Goal: Information Seeking & Learning: Compare options

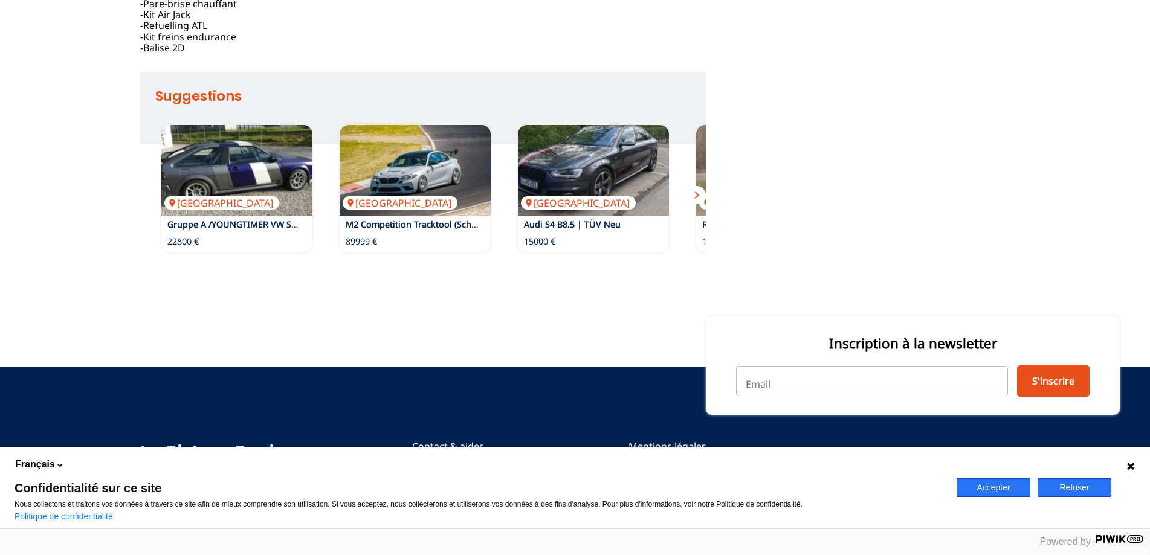
scroll to position [795, 0]
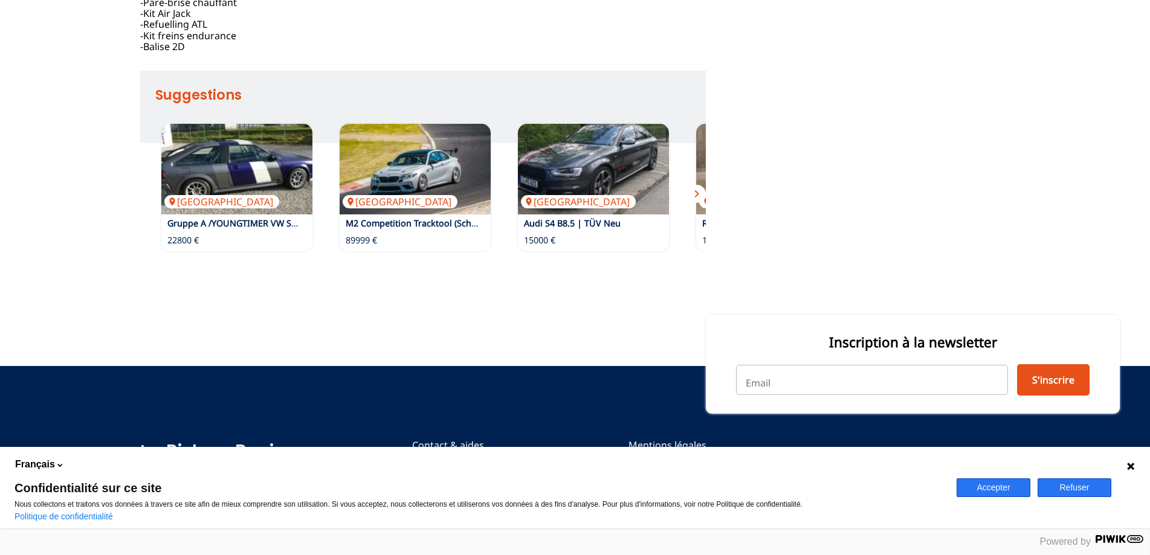
click at [697, 193] on span "chevron_right" at bounding box center [697, 194] width 15 height 15
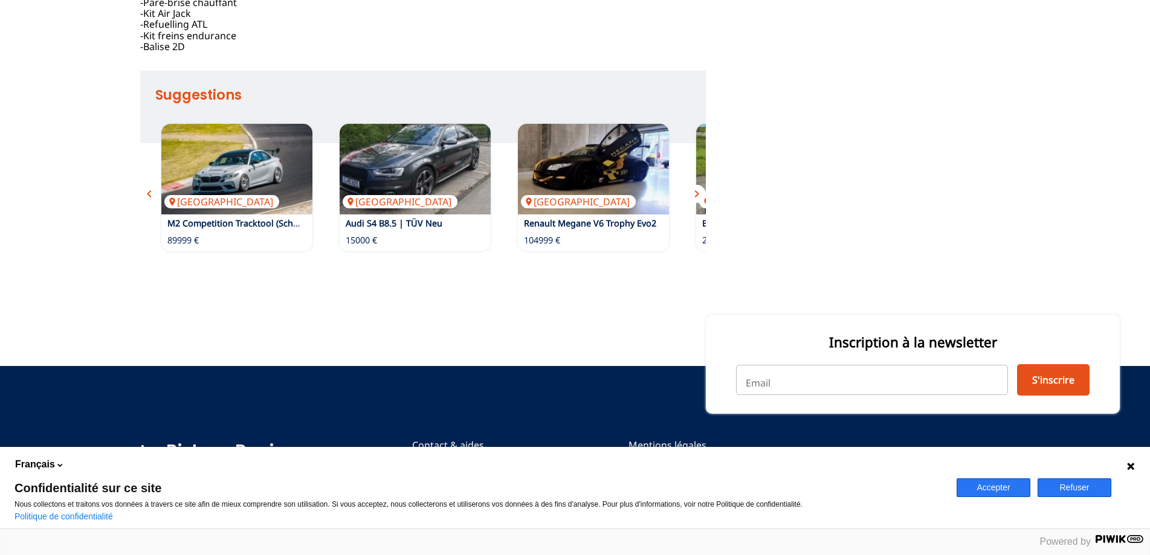
click at [694, 194] on span "chevron_right" at bounding box center [697, 194] width 15 height 15
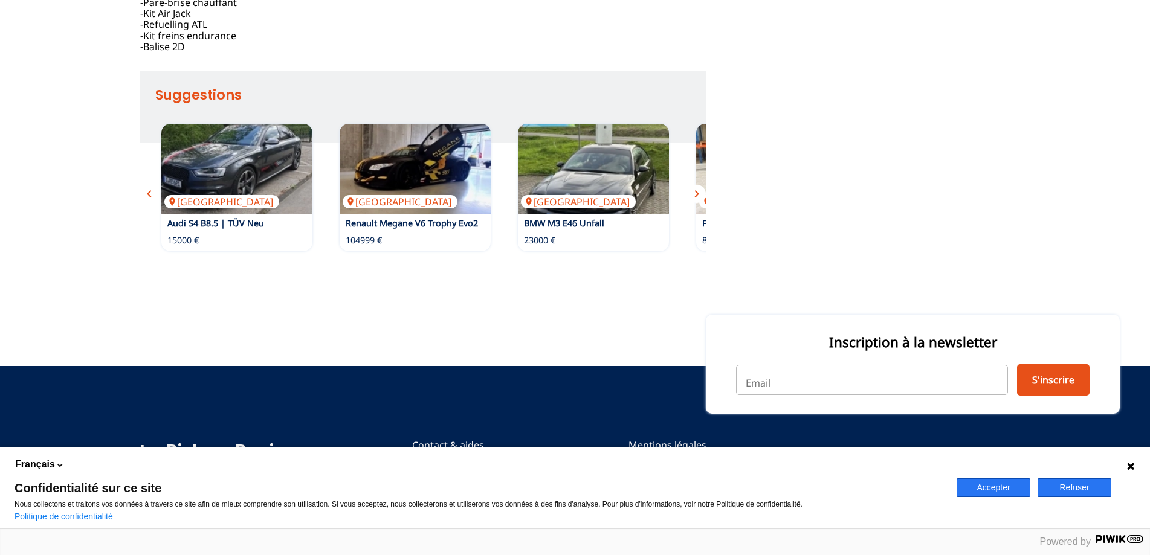
click at [694, 194] on span "chevron_right" at bounding box center [697, 194] width 15 height 15
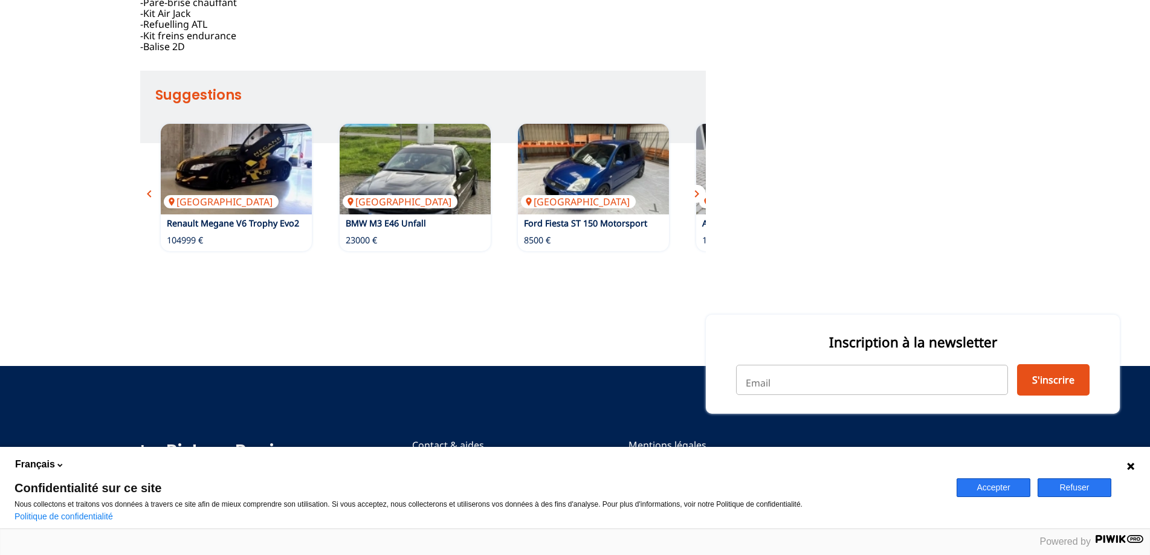
click at [694, 194] on span "chevron_right" at bounding box center [697, 194] width 15 height 15
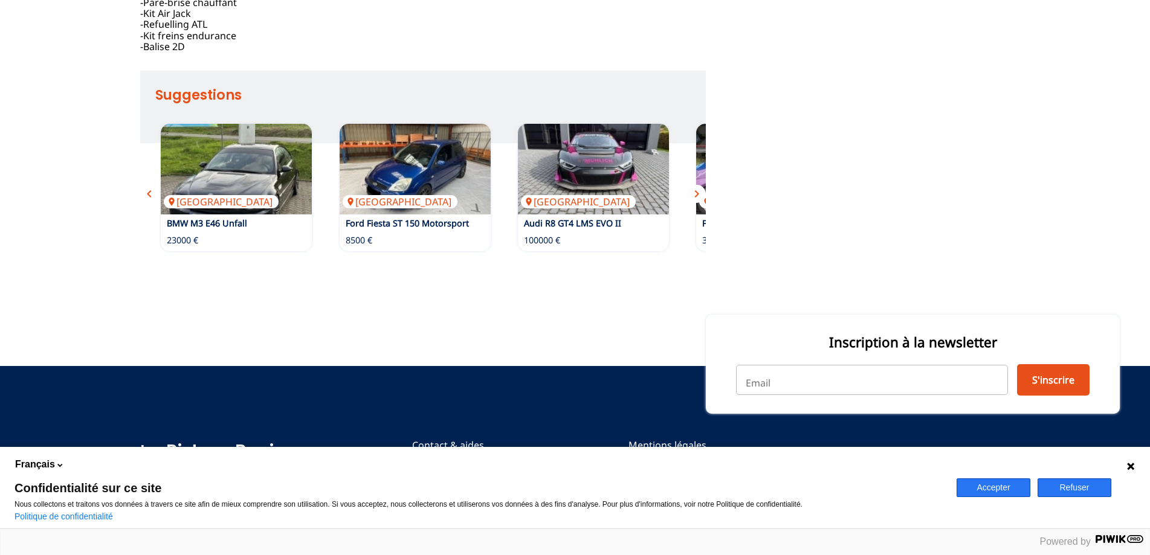
click at [694, 194] on span "chevron_right" at bounding box center [697, 194] width 15 height 15
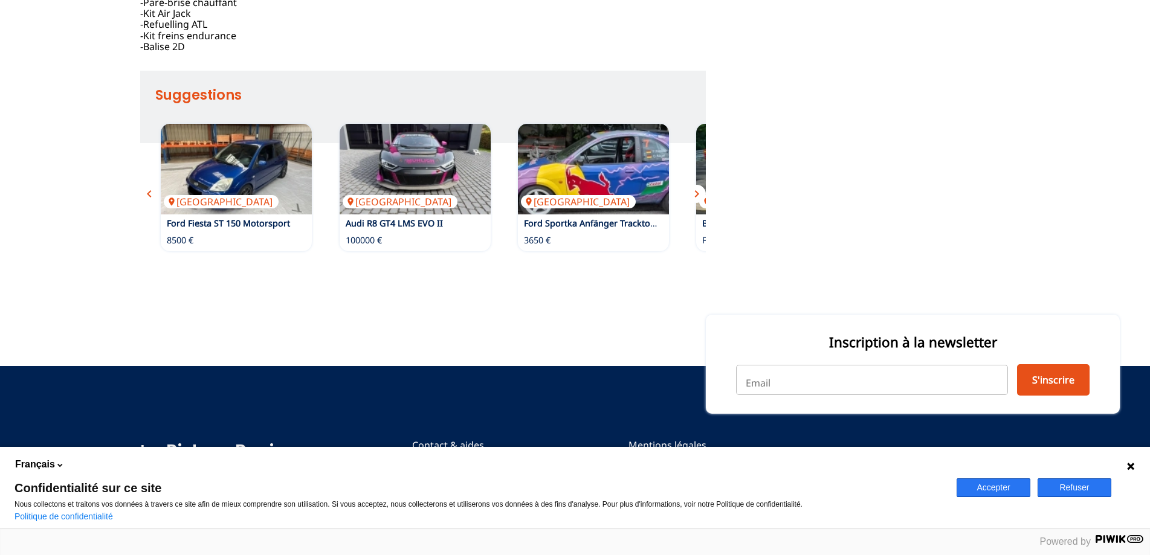
click at [694, 194] on span "chevron_right" at bounding box center [697, 194] width 15 height 15
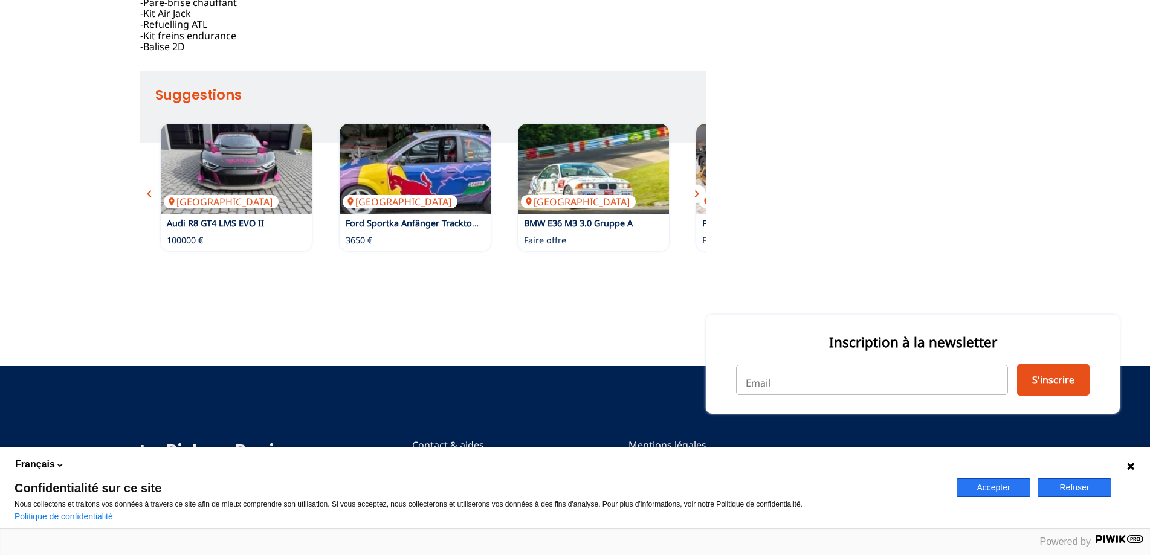
click at [696, 193] on span "chevron_right" at bounding box center [697, 194] width 15 height 15
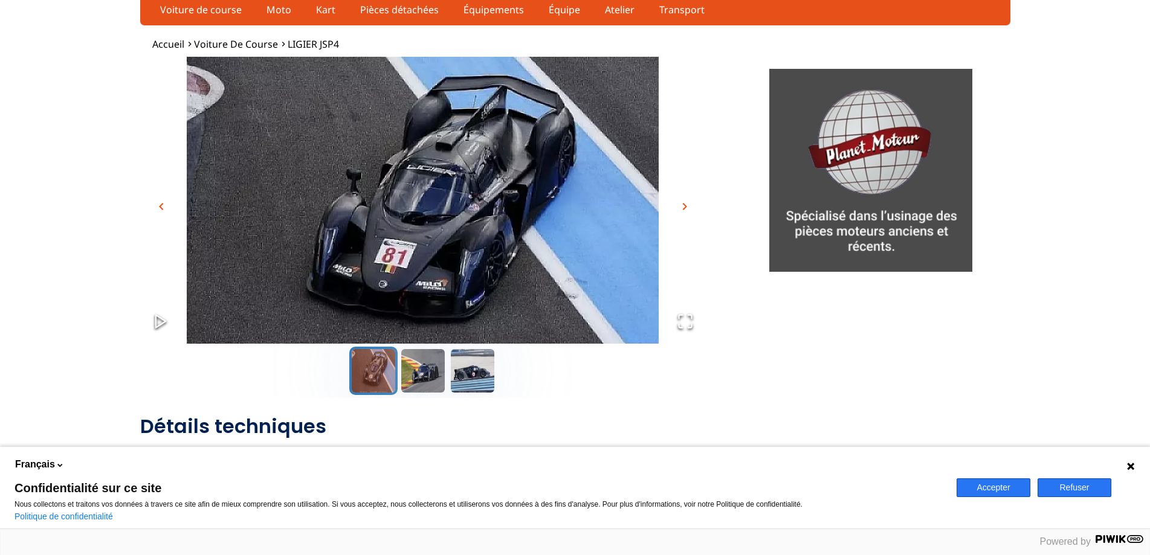
scroll to position [60, 0]
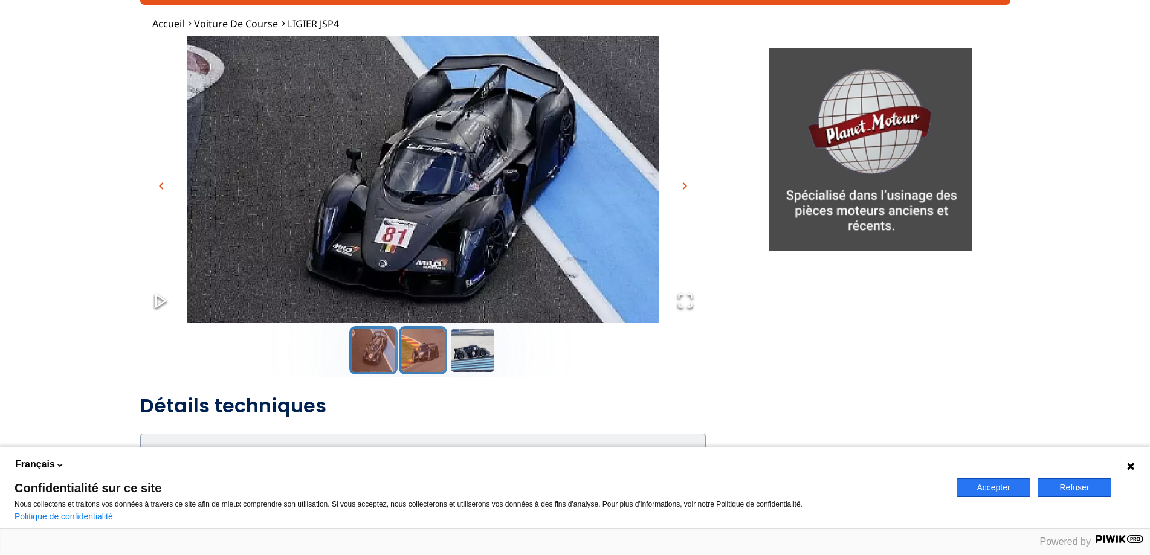
click at [428, 355] on button "Go to Slide 2" at bounding box center [423, 350] width 48 height 48
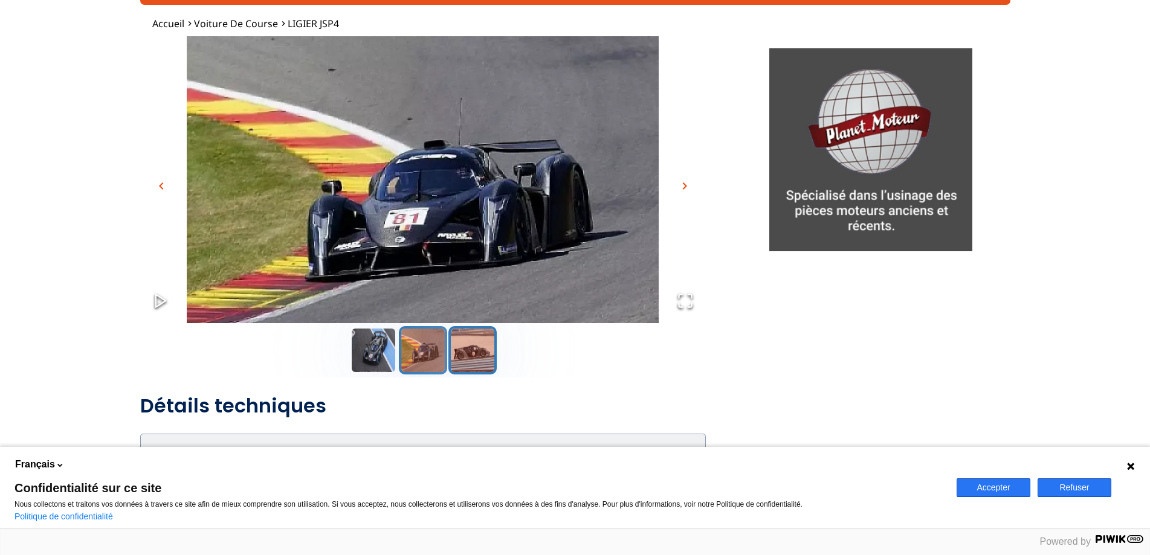
click at [465, 347] on button "Go to Slide 3" at bounding box center [472, 350] width 48 height 48
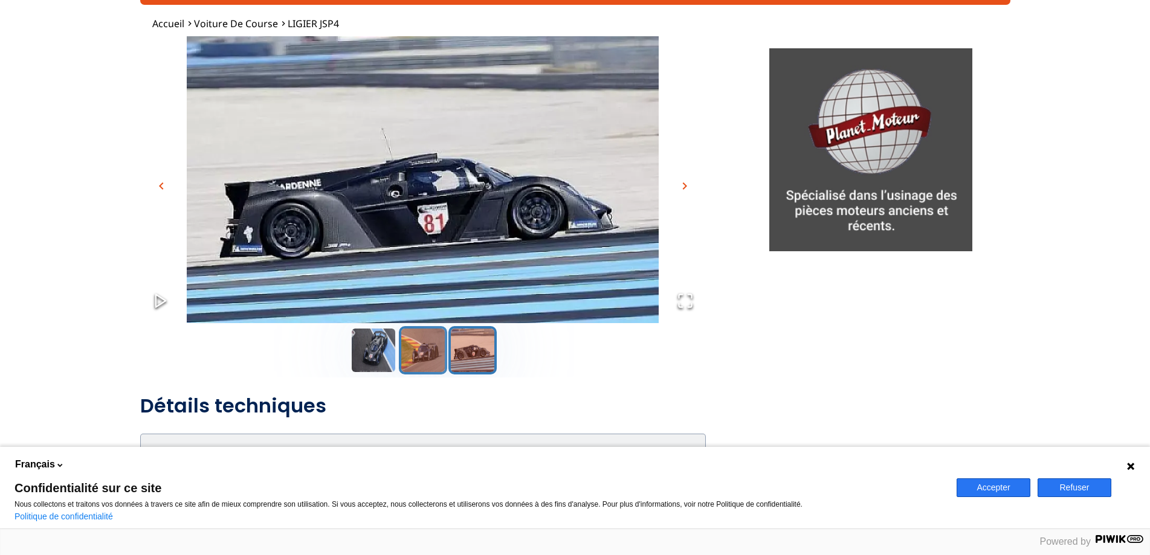
click at [409, 346] on button "Go to Slide 2" at bounding box center [423, 350] width 48 height 48
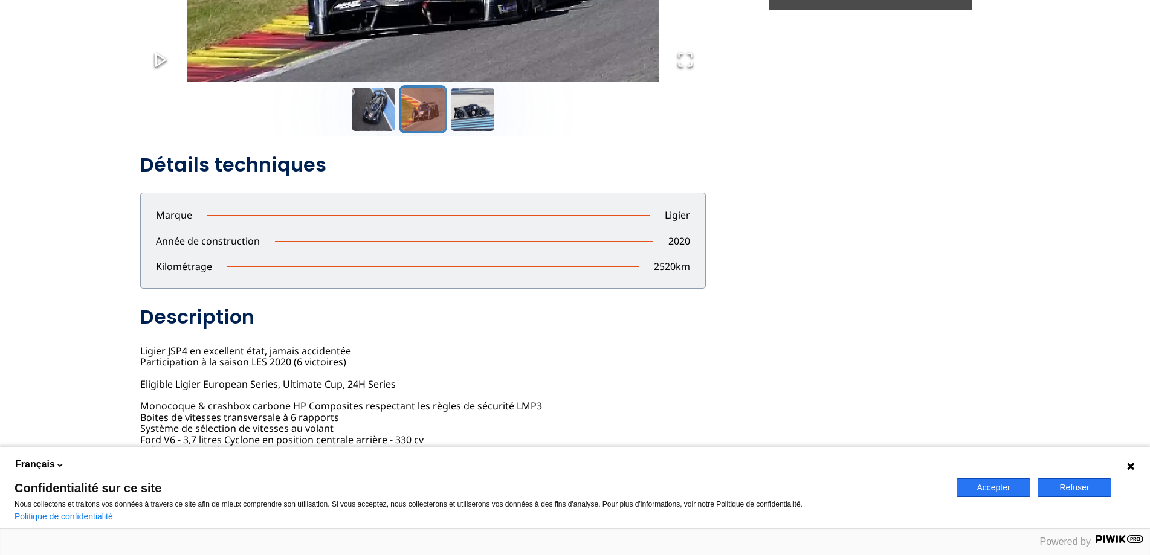
scroll to position [302, 0]
click at [986, 491] on button "Accepter" at bounding box center [994, 488] width 74 height 19
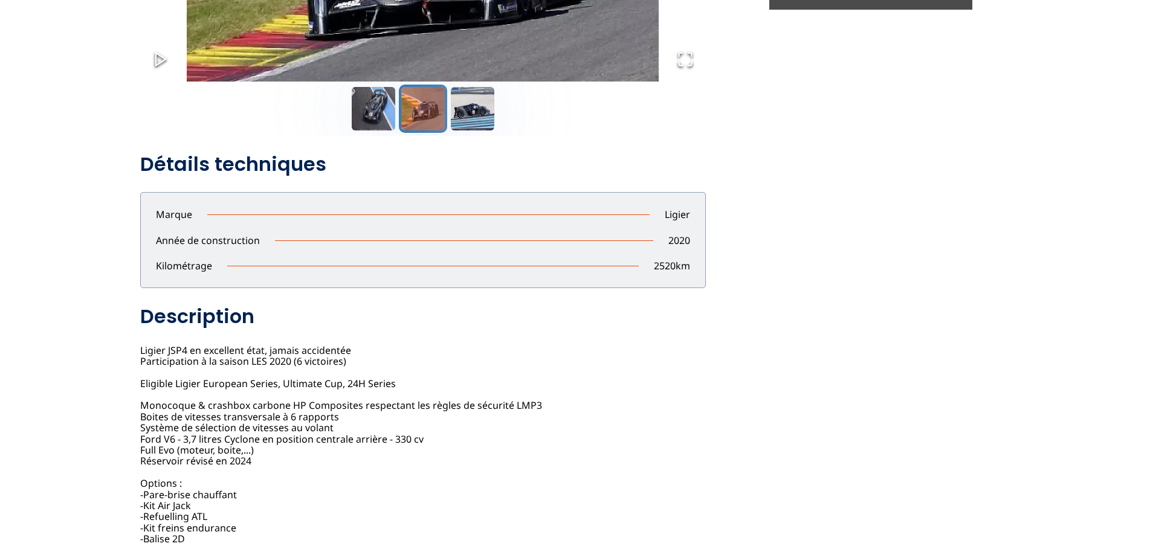
click at [900, 179] on div "chevron_left chevron_right Détails techniques Marque Ligier Année de constructi…" at bounding box center [575, 288] width 870 height 986
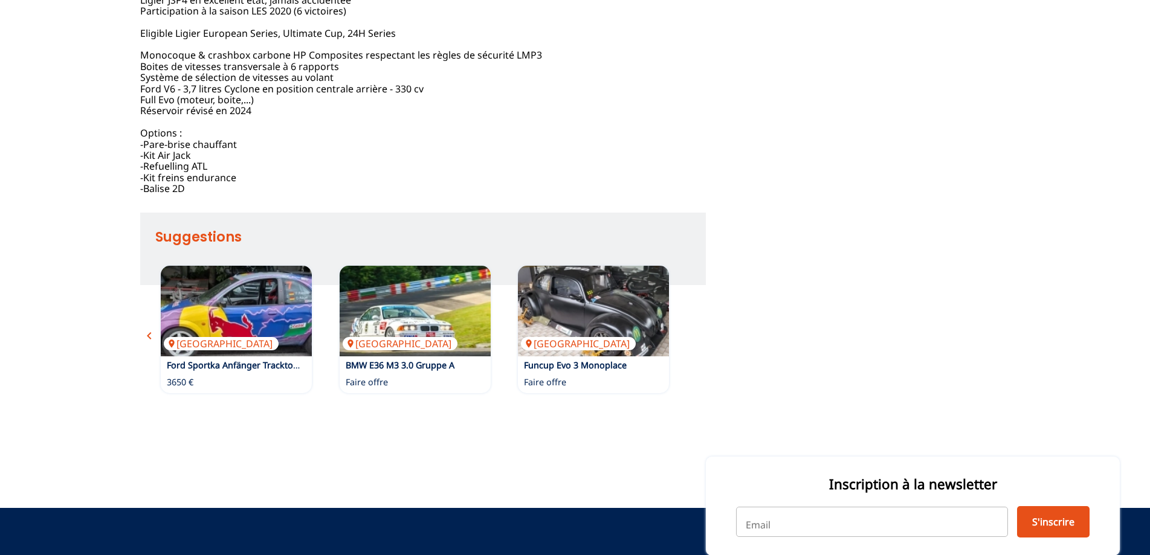
scroll to position [674, 0]
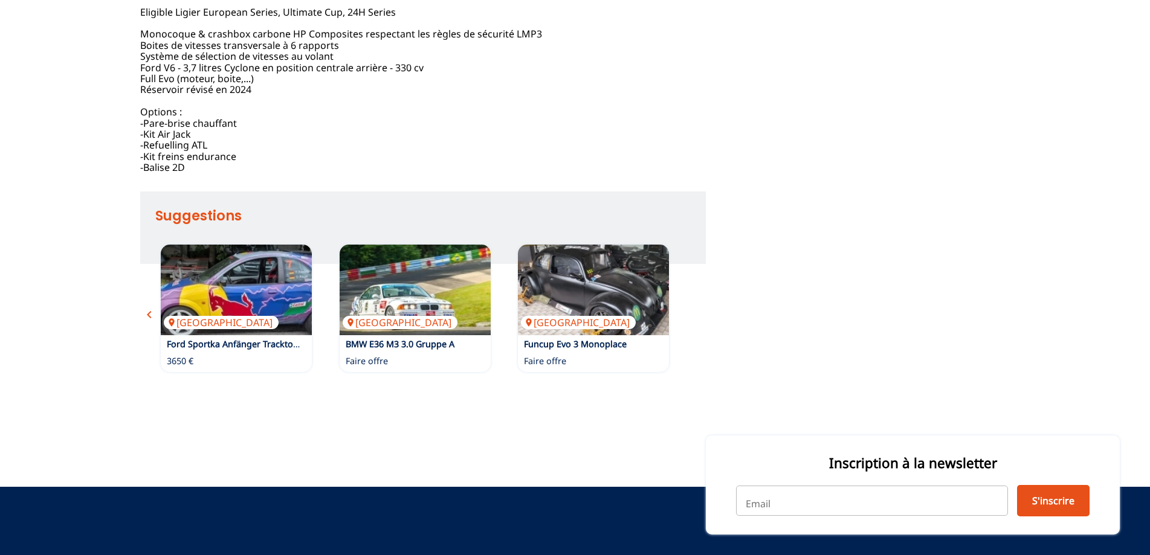
click at [146, 314] on span "chevron_left" at bounding box center [149, 315] width 15 height 15
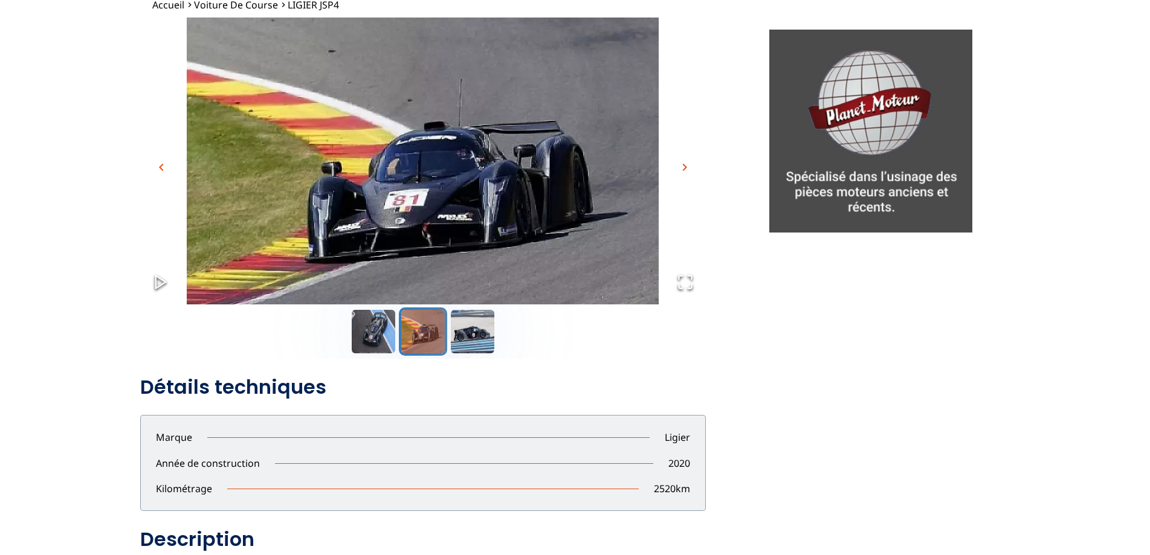
scroll to position [0, 0]
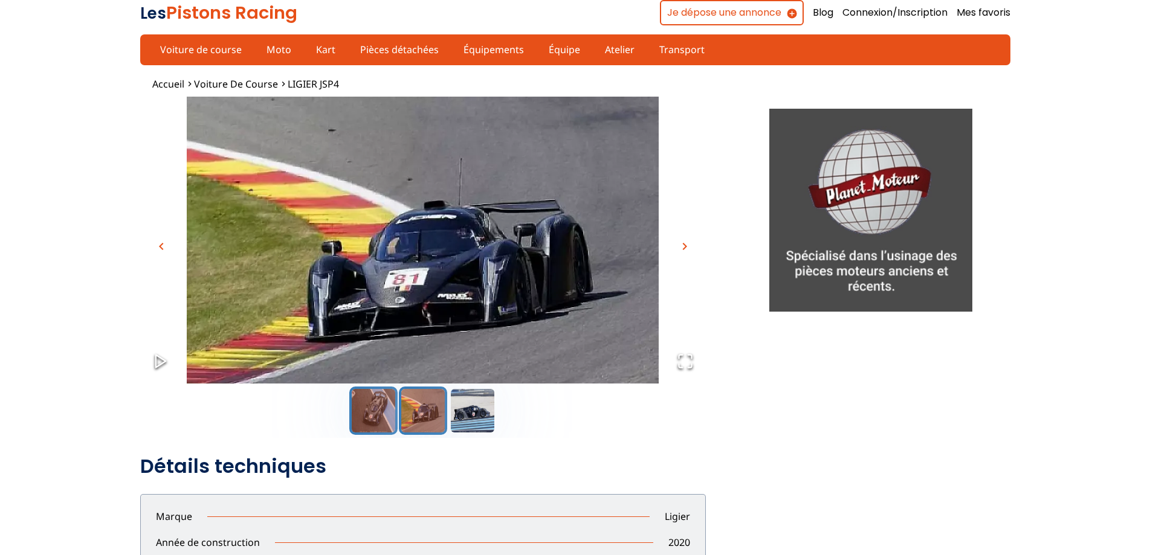
drag, startPoint x: 389, startPoint y: 413, endPoint x: 370, endPoint y: 413, distance: 19.3
click at [388, 413] on button "Go to Slide 1" at bounding box center [373, 411] width 48 height 48
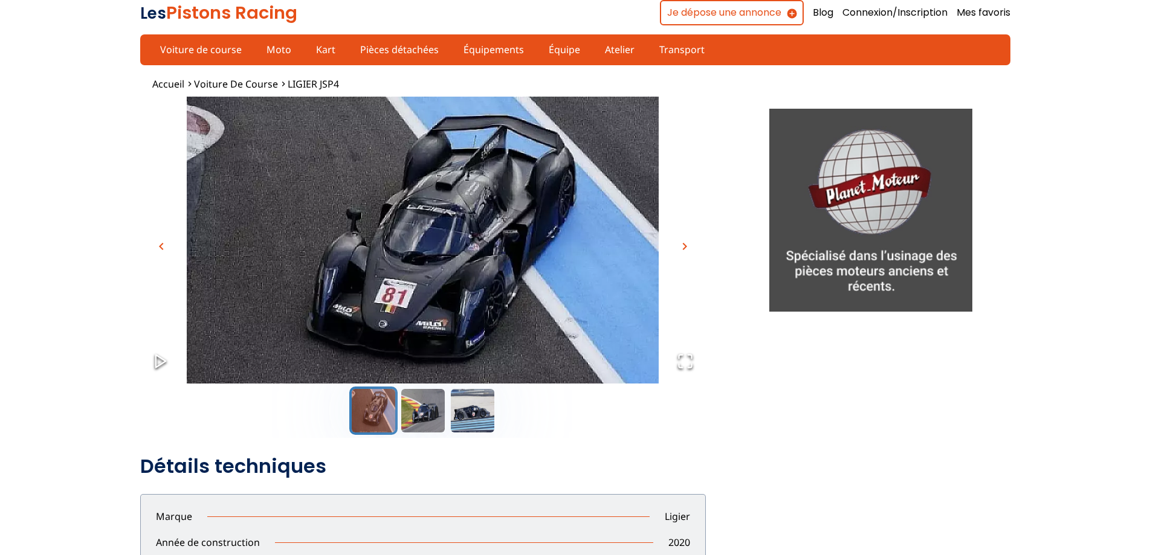
drag, startPoint x: 218, startPoint y: 47, endPoint x: 66, endPoint y: 65, distance: 152.8
click at [53, 68] on div "Les Pistons Racing Menu Je dépose une annonce Blog Connexion/Inscription Mes fa…" at bounding box center [575, 38] width 1150 height 77
drag, startPoint x: 249, startPoint y: 39, endPoint x: 106, endPoint y: 57, distance: 144.4
click at [106, 57] on div "Les Pistons Racing Menu Je dépose une annonce Blog Connexion/Inscription Mes fa…" at bounding box center [575, 38] width 1150 height 77
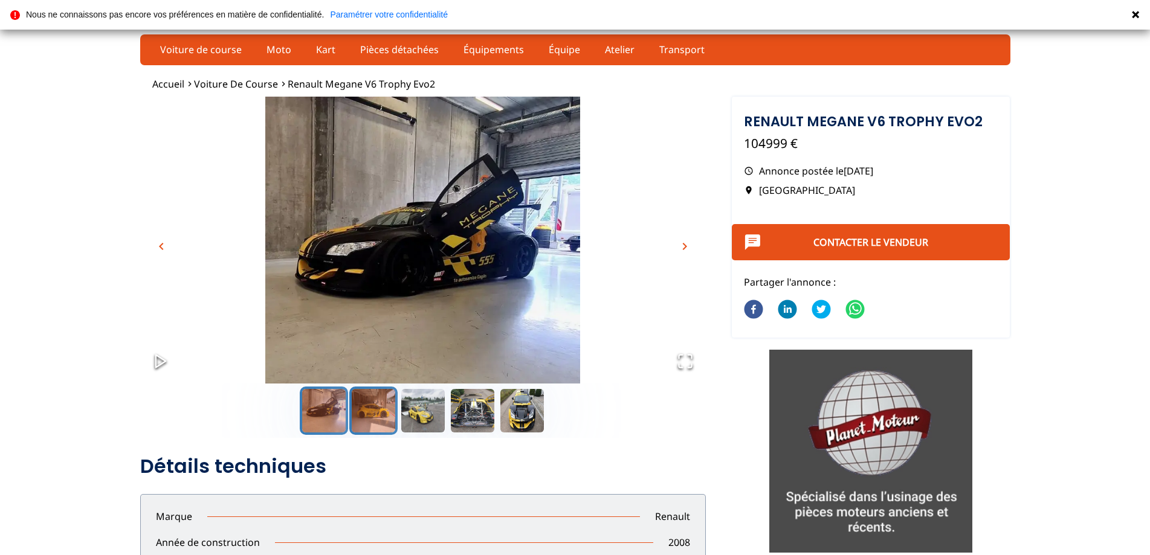
click at [374, 416] on button "Go to Slide 2" at bounding box center [373, 411] width 48 height 48
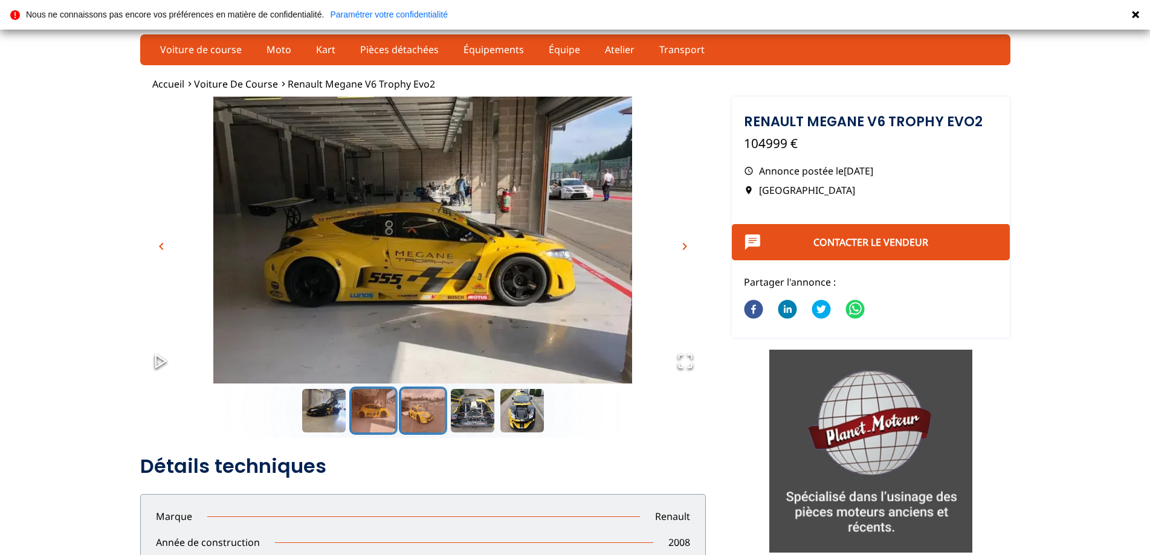
click at [424, 407] on button "Go to Slide 3" at bounding box center [423, 411] width 48 height 48
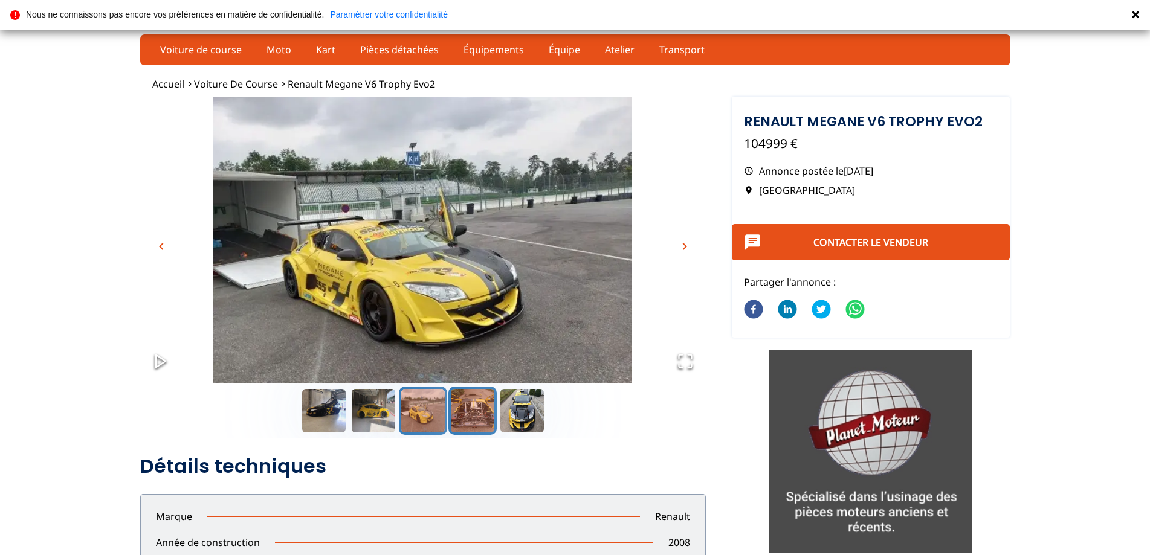
click at [494, 402] on button "Go to Slide 4" at bounding box center [472, 411] width 48 height 48
click at [480, 406] on button "Go to Slide 4" at bounding box center [472, 411] width 48 height 48
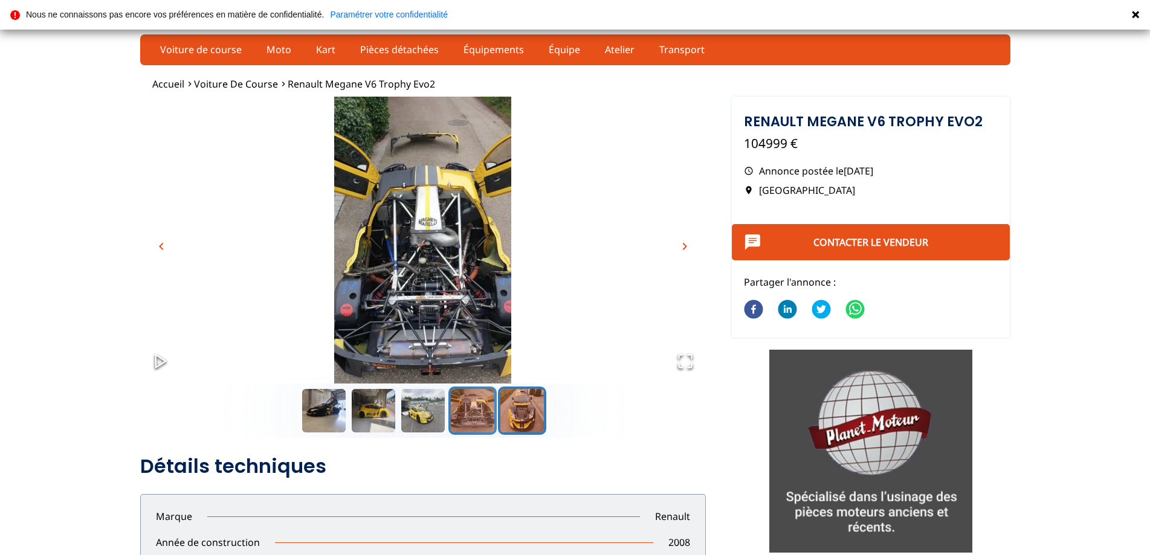
click at [509, 408] on button "Go to Slide 5" at bounding box center [522, 411] width 48 height 48
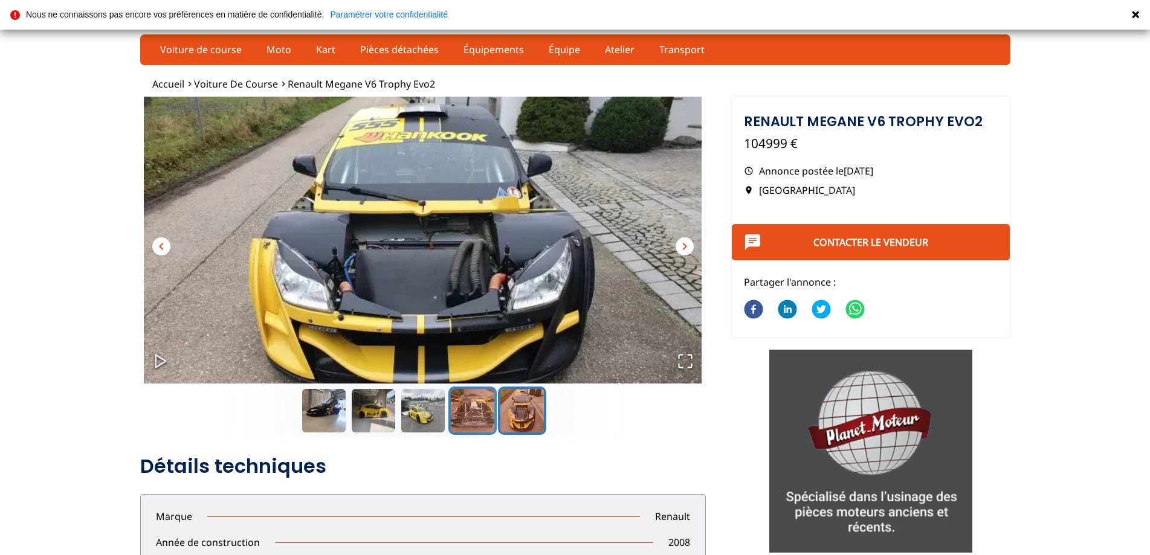
click at [473, 411] on button "Go to Slide 4" at bounding box center [472, 411] width 48 height 48
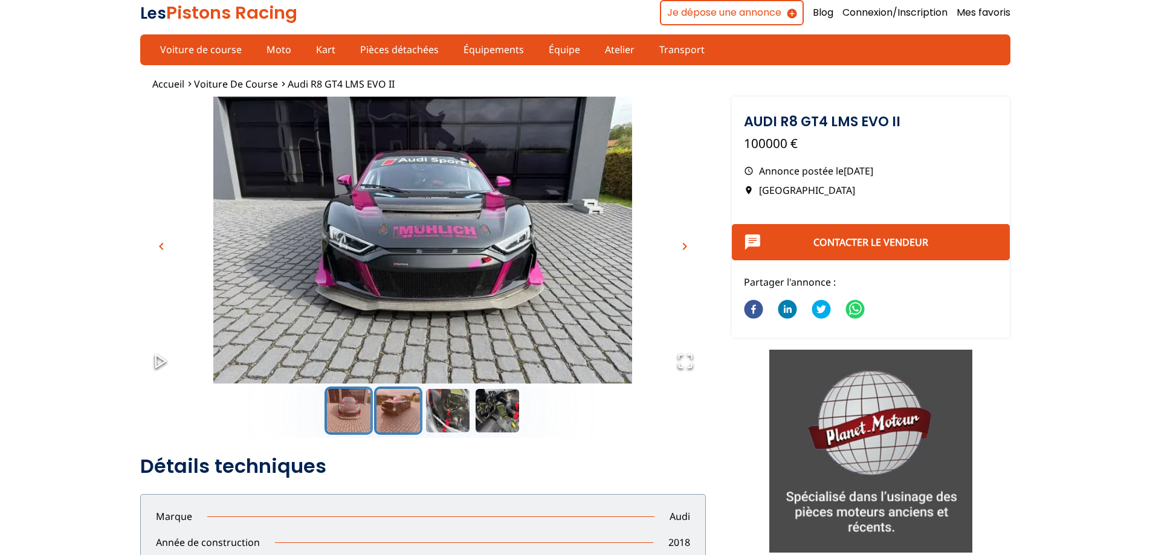
click at [383, 402] on button "Go to Slide 2" at bounding box center [398, 411] width 48 height 48
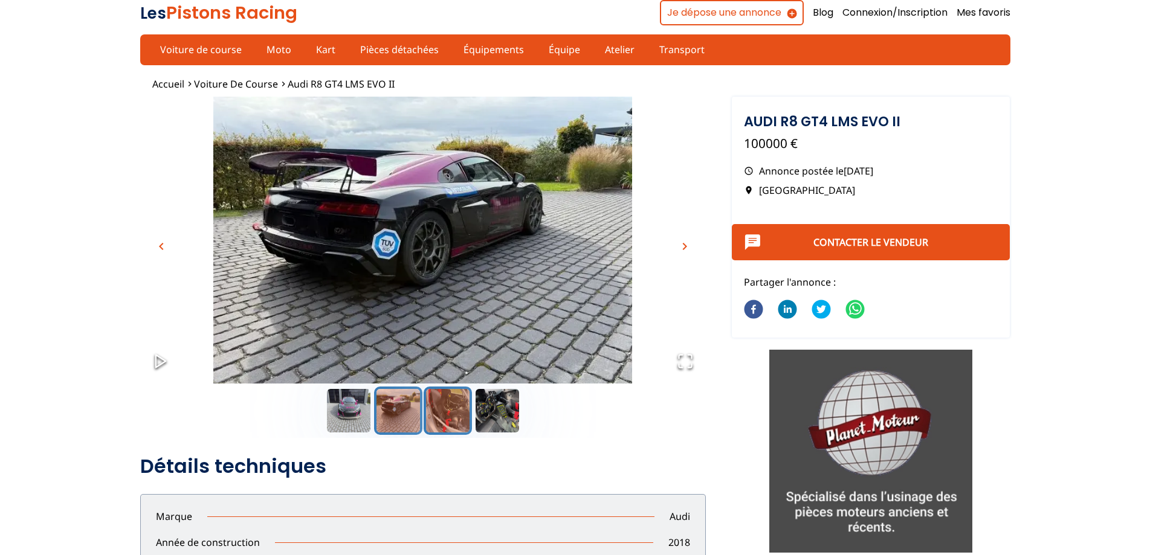
click at [444, 409] on button "Go to Slide 3" at bounding box center [448, 411] width 48 height 48
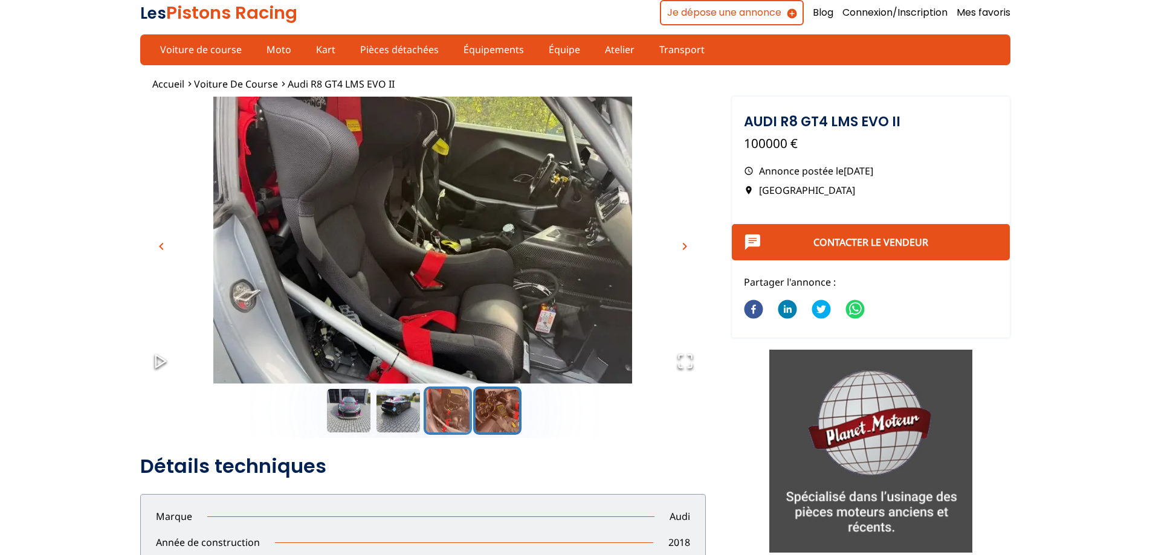
click at [482, 410] on button "Go to Slide 4" at bounding box center [497, 411] width 48 height 48
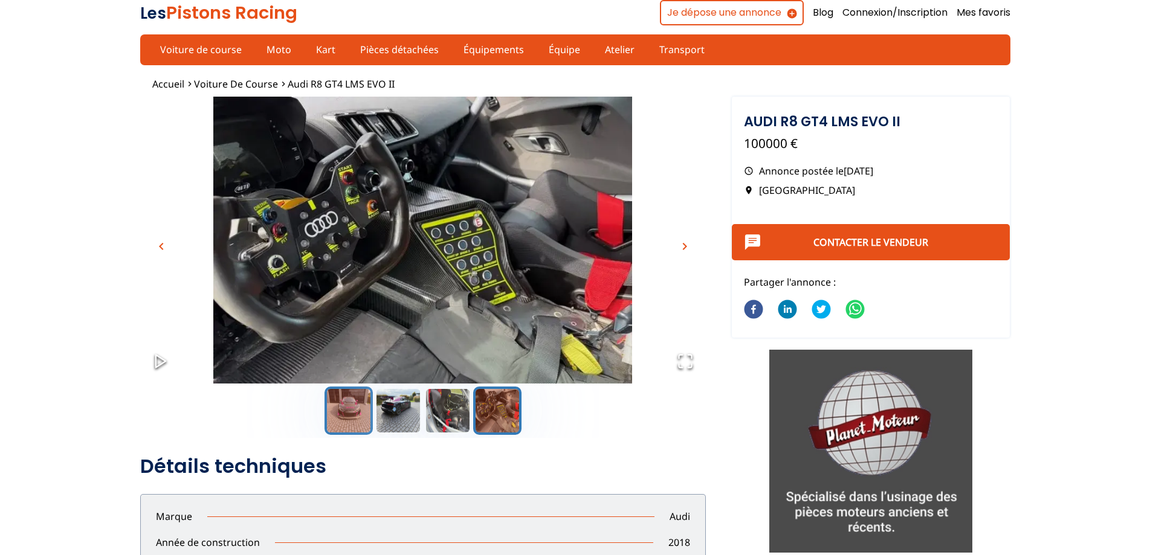
click at [352, 409] on button "Go to Slide 1" at bounding box center [349, 411] width 48 height 48
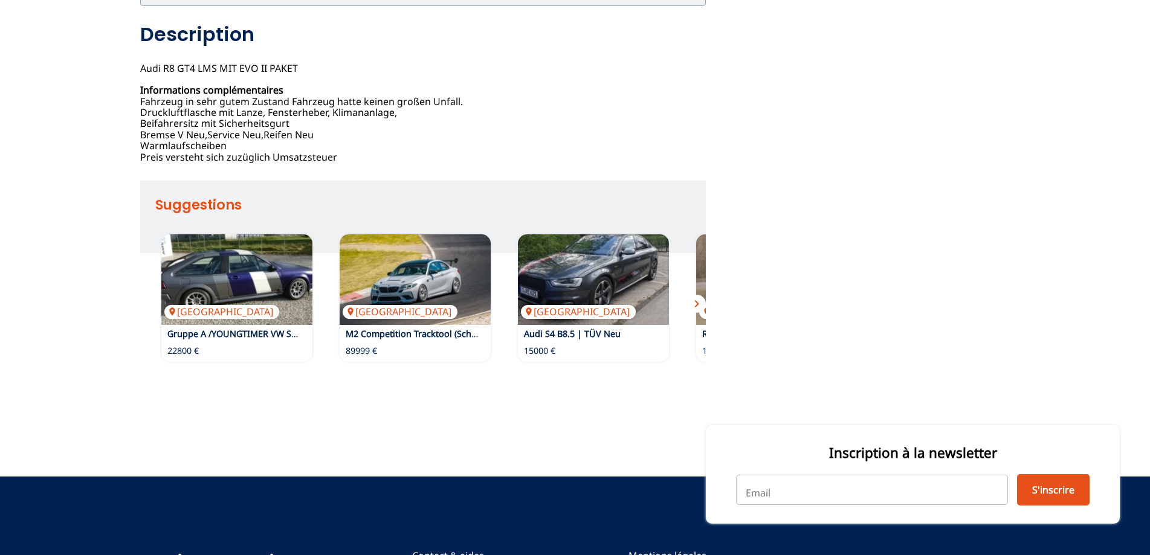
scroll to position [604, 0]
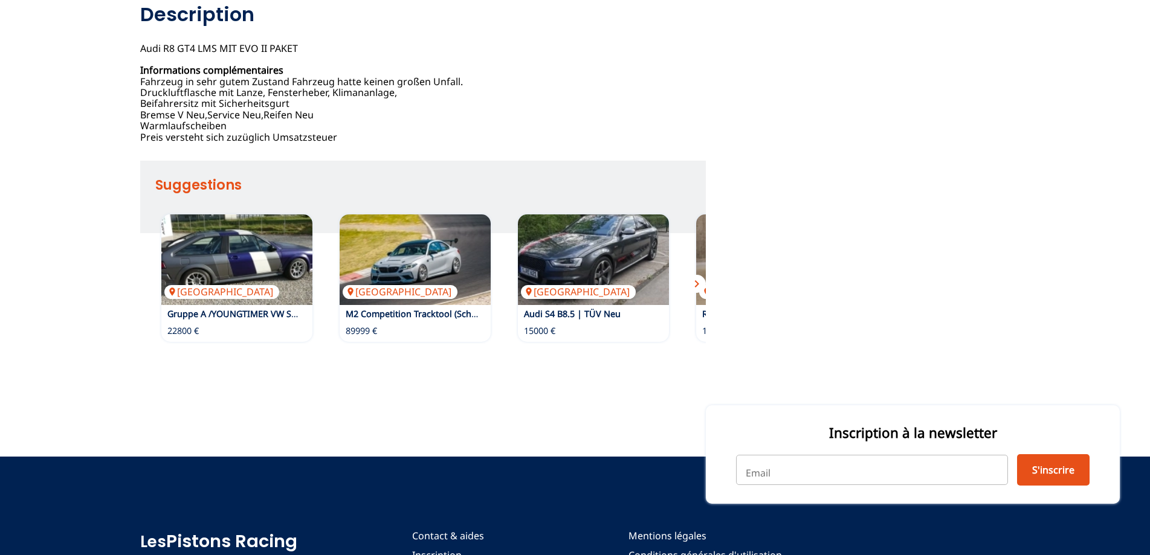
click at [699, 283] on span "chevron_right" at bounding box center [697, 284] width 15 height 15
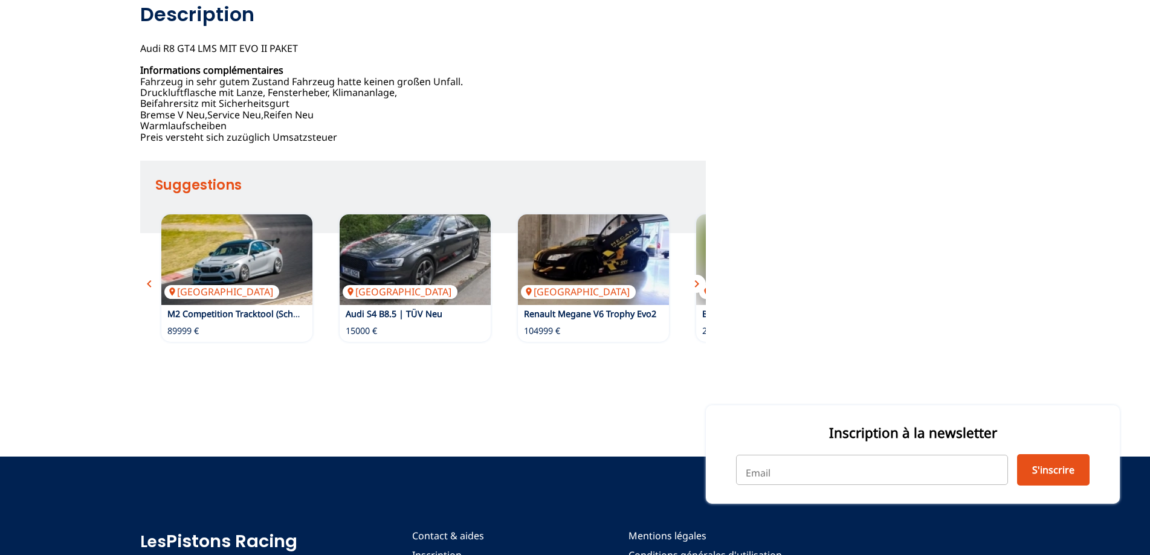
click at [699, 283] on span "chevron_right" at bounding box center [697, 284] width 15 height 15
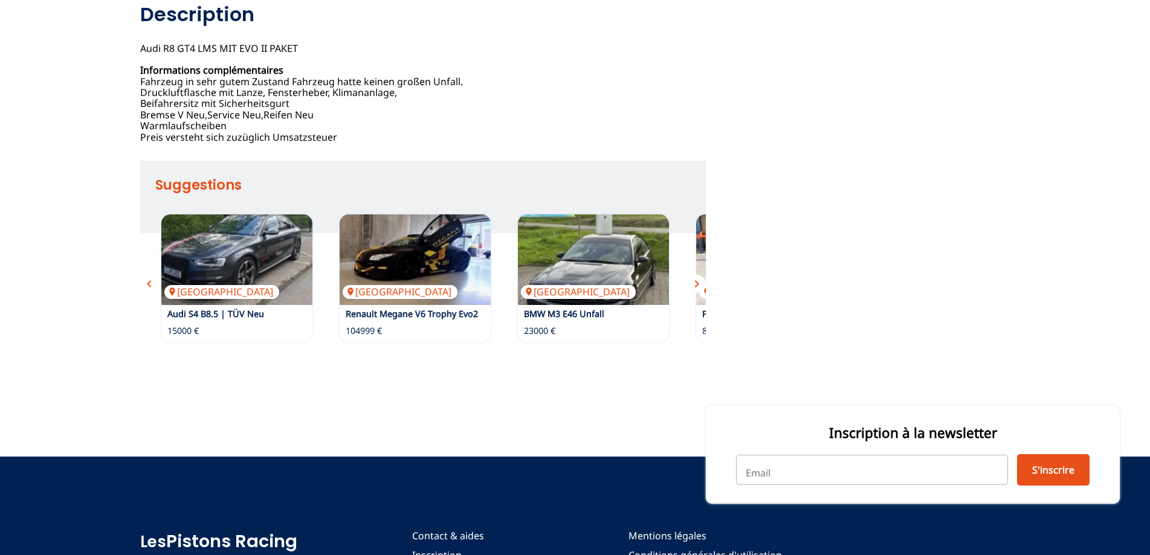
click at [699, 283] on span "chevron_right" at bounding box center [697, 284] width 15 height 15
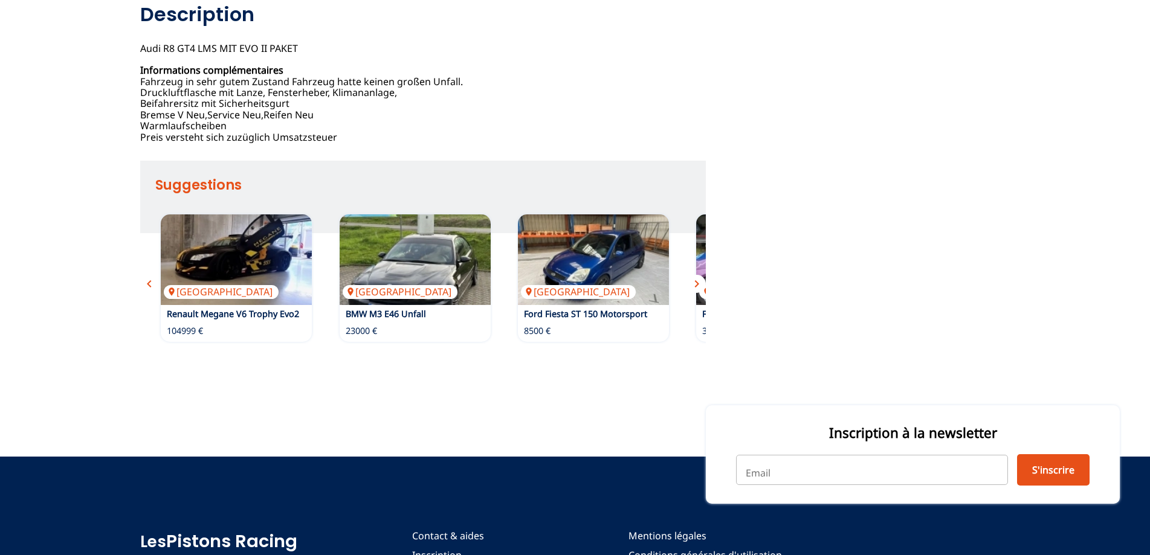
click at [699, 283] on span "chevron_right" at bounding box center [697, 284] width 15 height 15
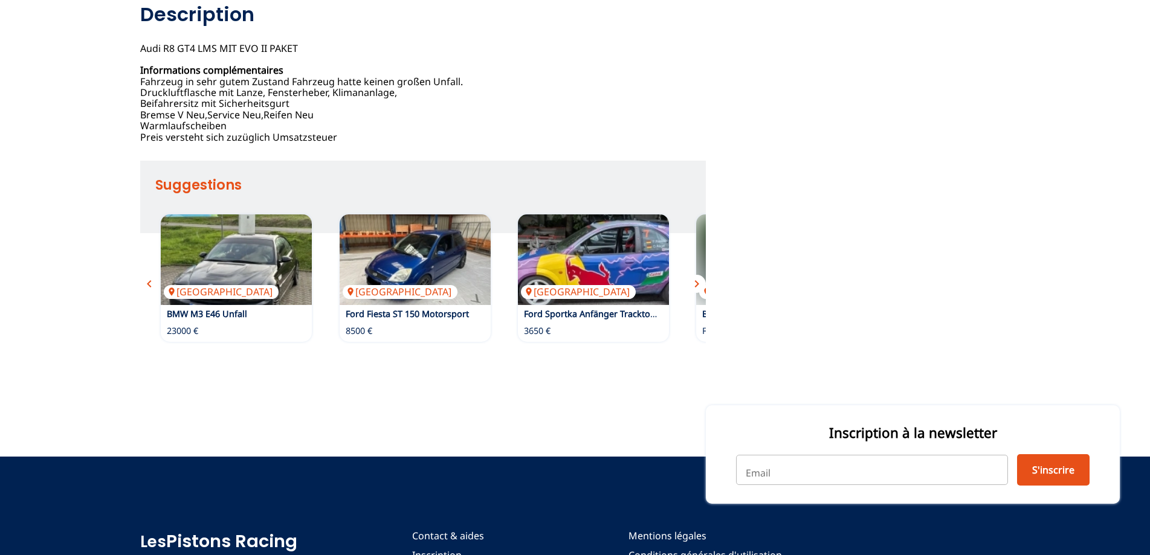
click at [699, 283] on span "chevron_right" at bounding box center [697, 284] width 15 height 15
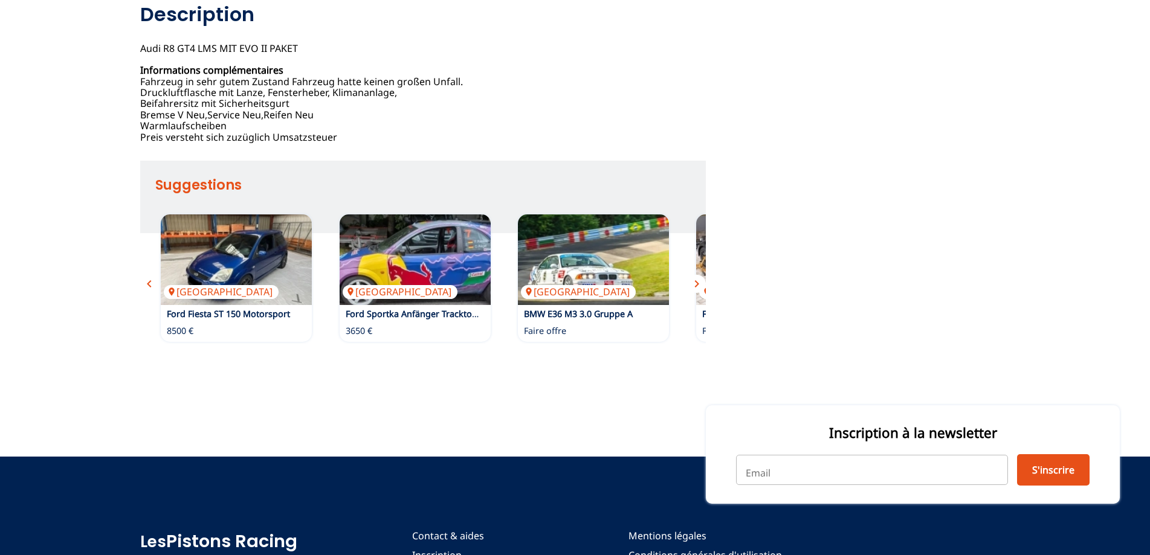
click at [699, 283] on span "chevron_right" at bounding box center [697, 284] width 15 height 15
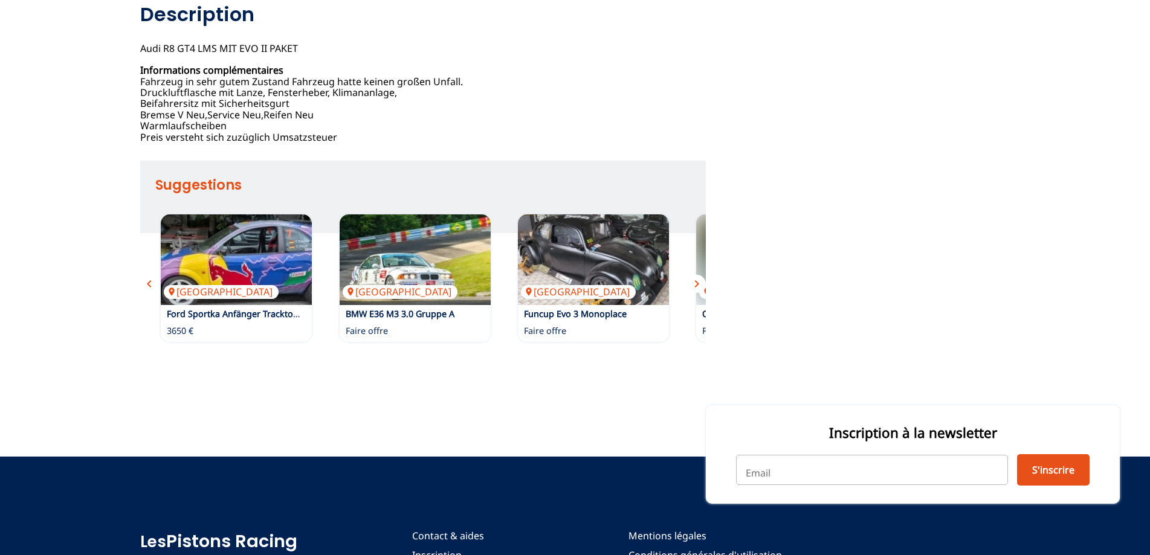
click at [699, 283] on span "chevron_right" at bounding box center [697, 284] width 15 height 15
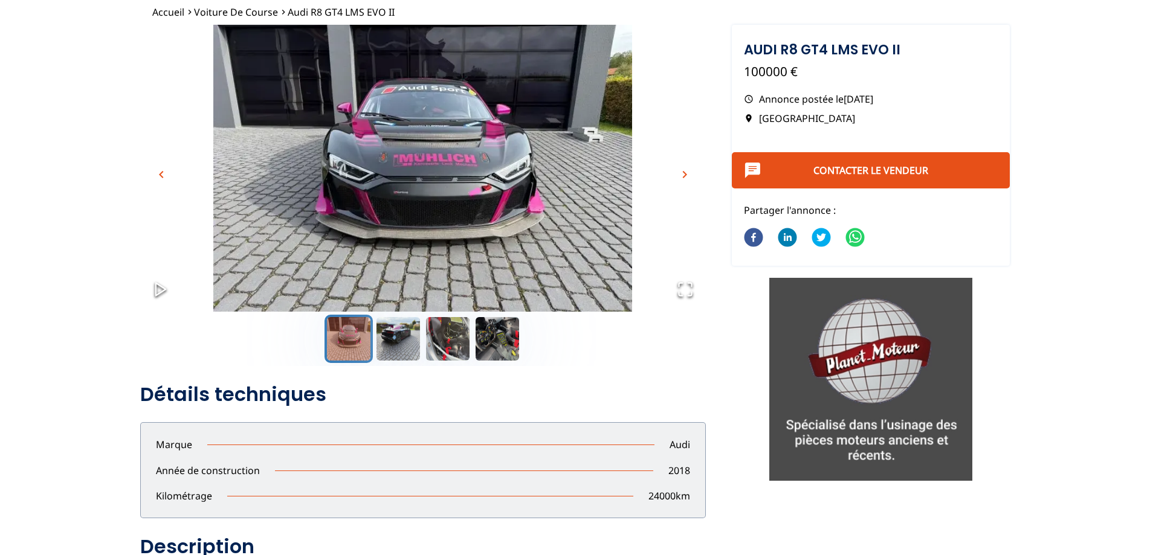
scroll to position [0, 0]
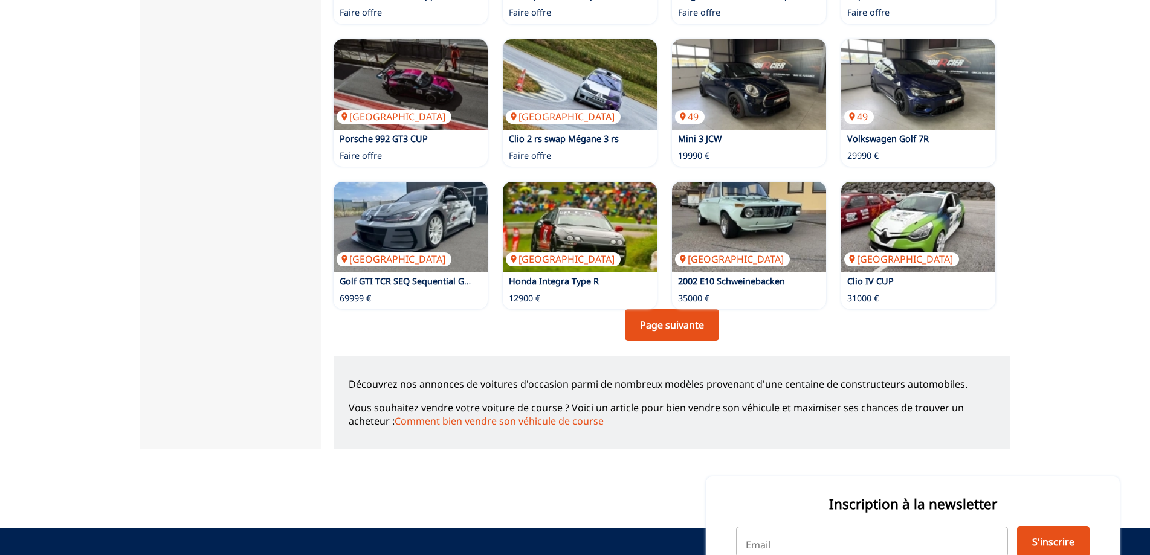
scroll to position [786, 0]
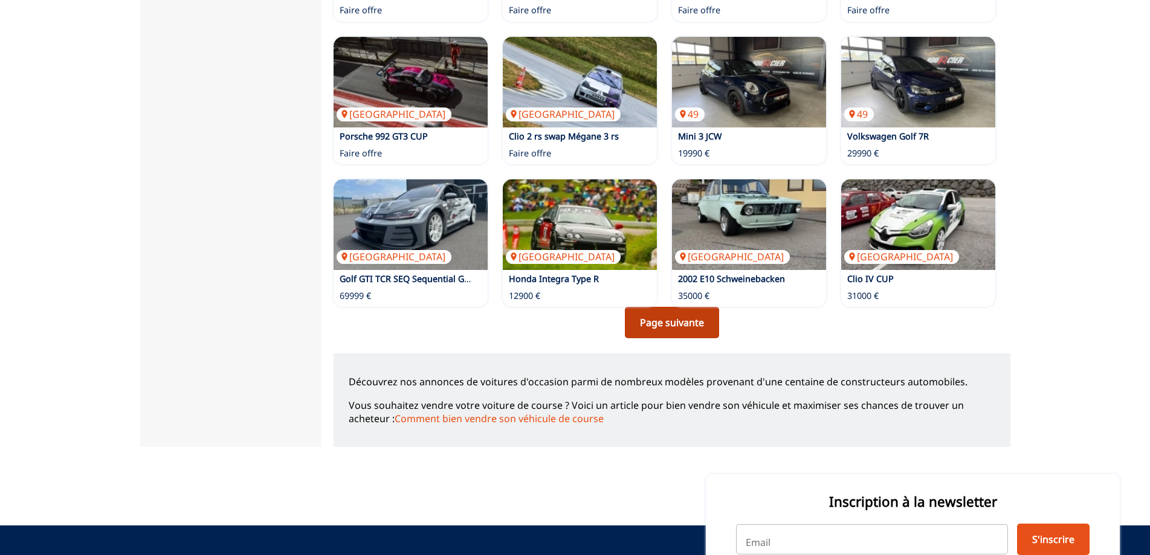
click at [665, 323] on link "Page suivante" at bounding box center [672, 322] width 94 height 31
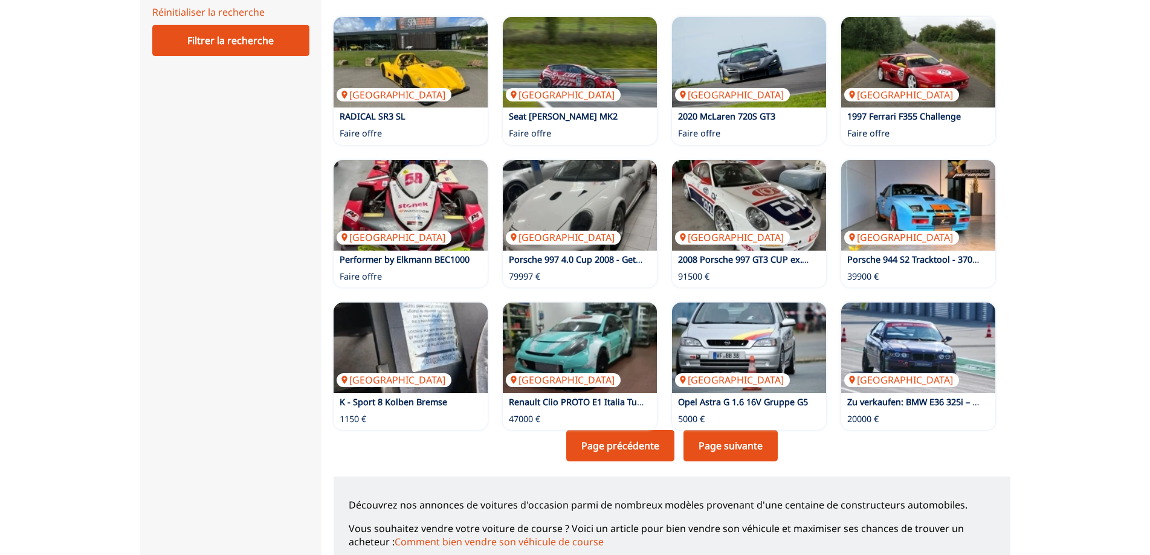
scroll to position [665, 0]
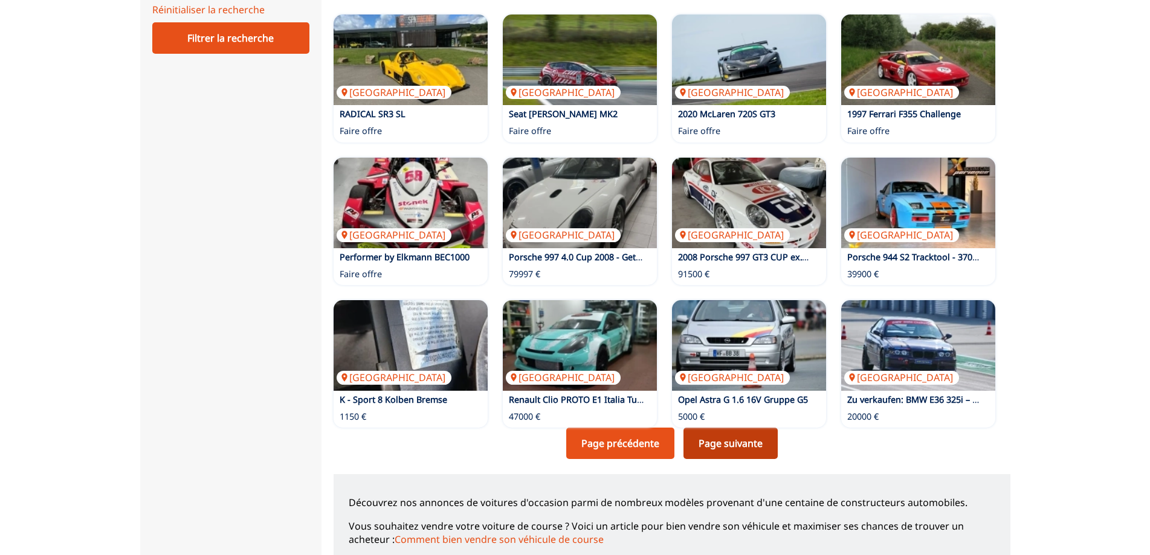
click at [717, 443] on link "Page suivante" at bounding box center [731, 443] width 94 height 31
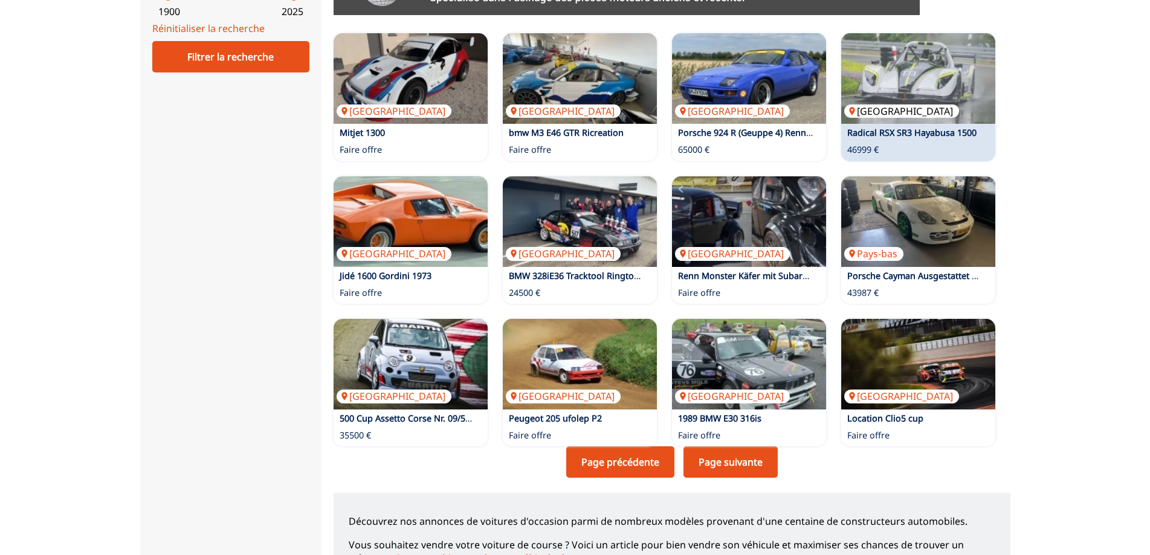
scroll to position [665, 0]
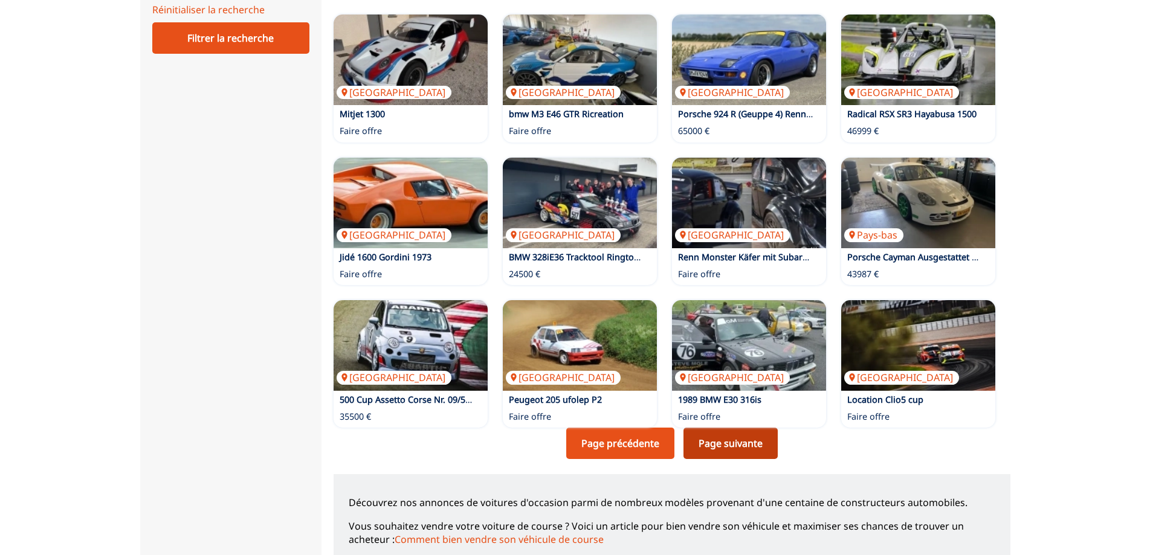
click at [739, 439] on link "Page suivante" at bounding box center [731, 443] width 94 height 31
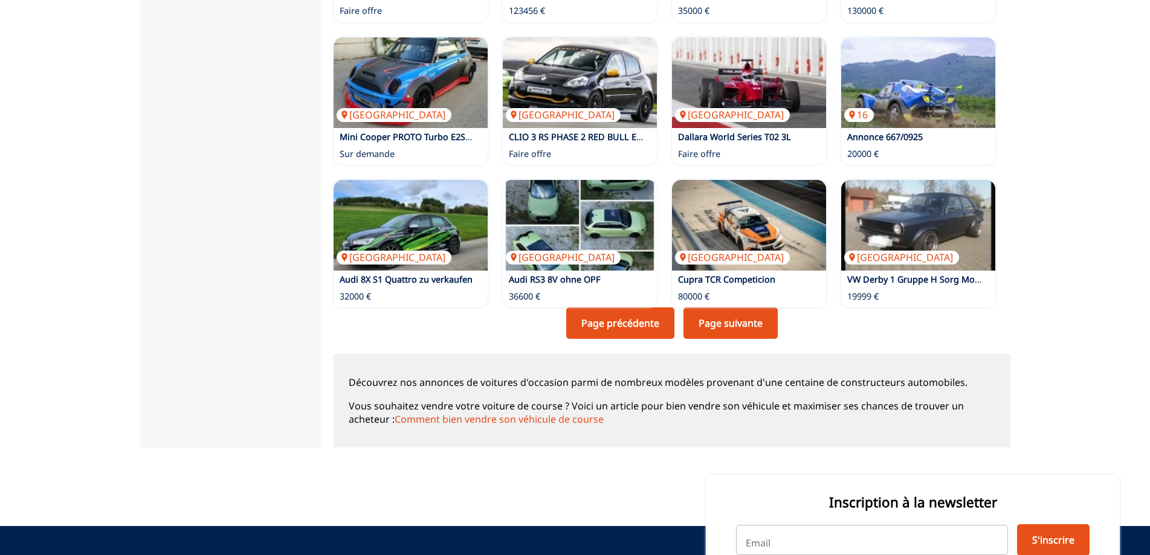
scroll to position [786, 0]
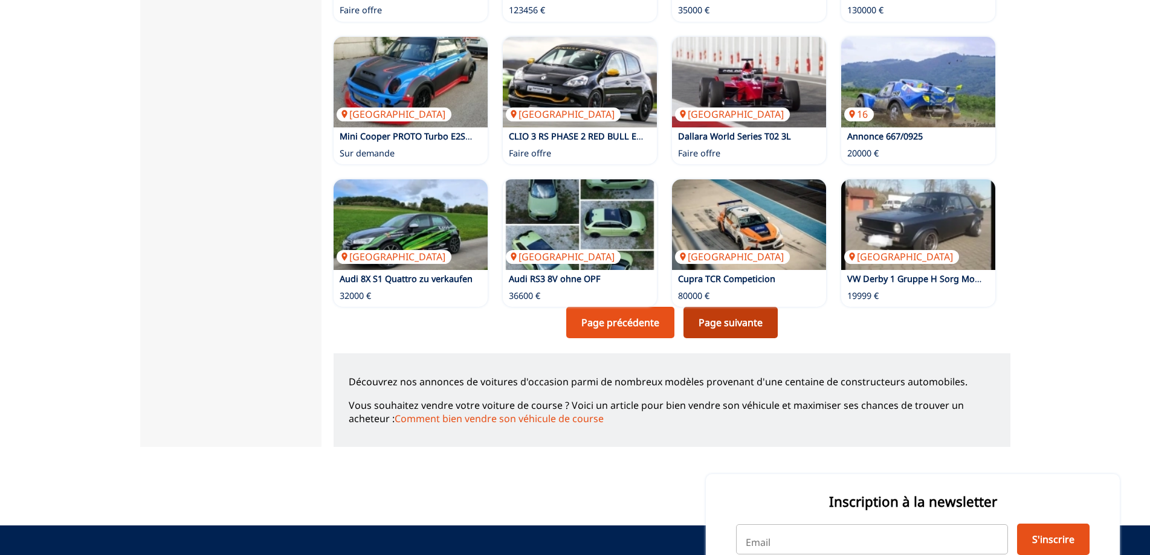
click at [727, 317] on link "Page suivante" at bounding box center [731, 322] width 94 height 31
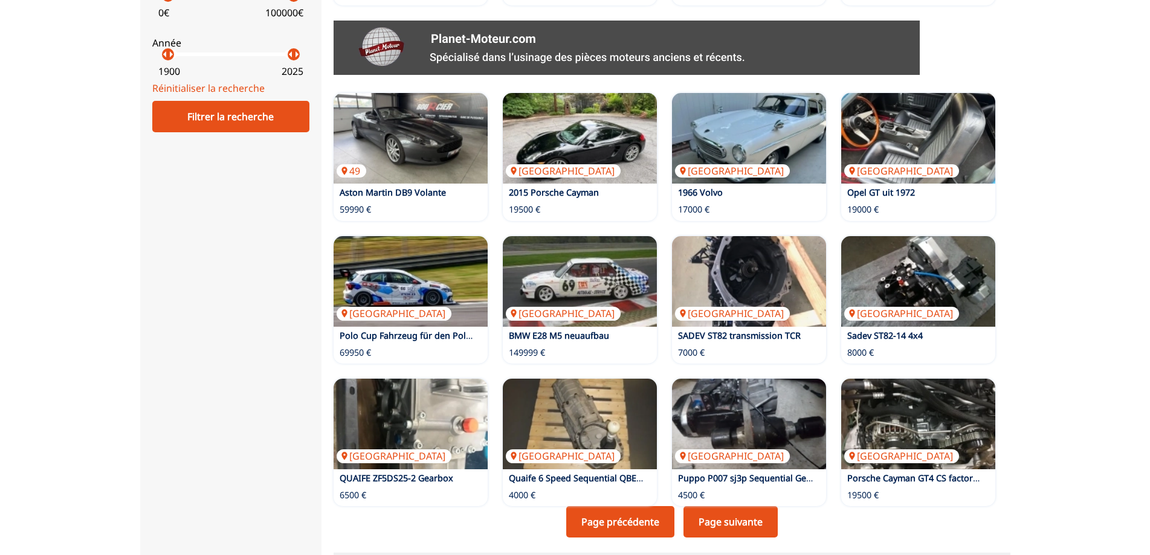
scroll to position [604, 0]
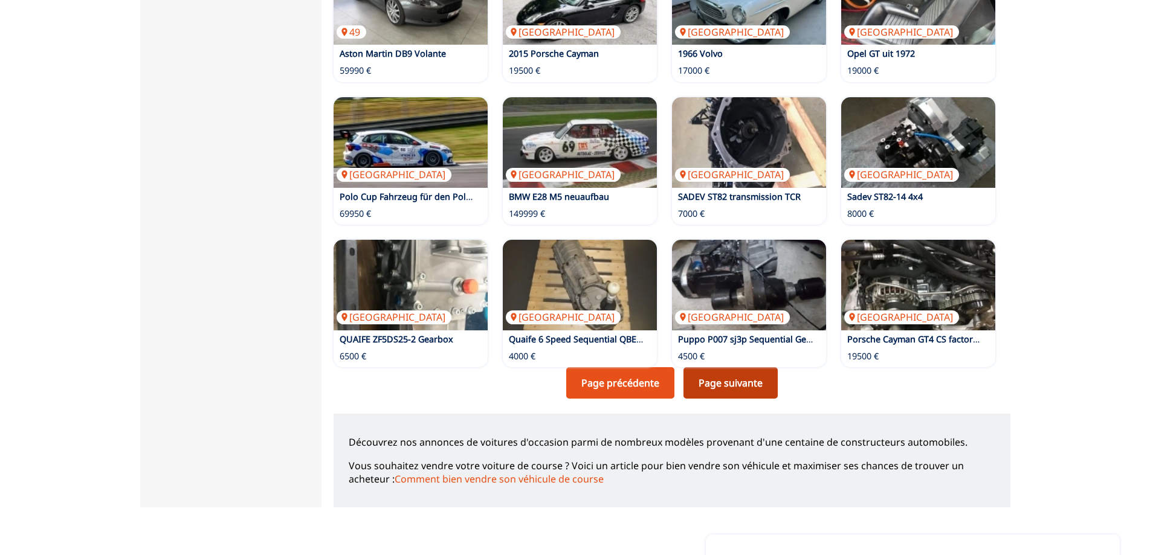
click at [745, 381] on link "Page suivante" at bounding box center [731, 382] width 94 height 31
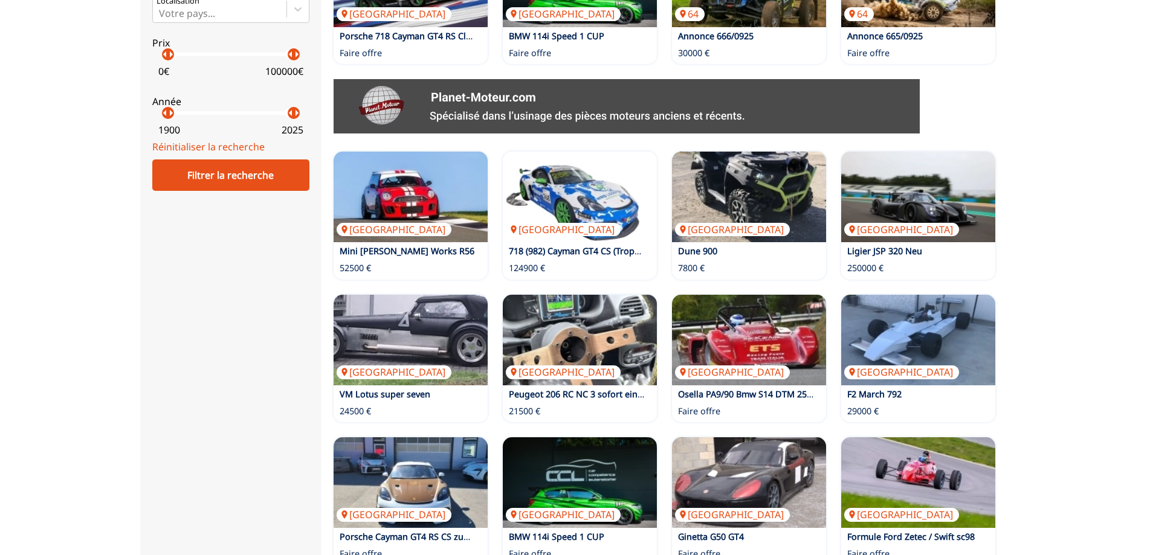
scroll to position [665, 0]
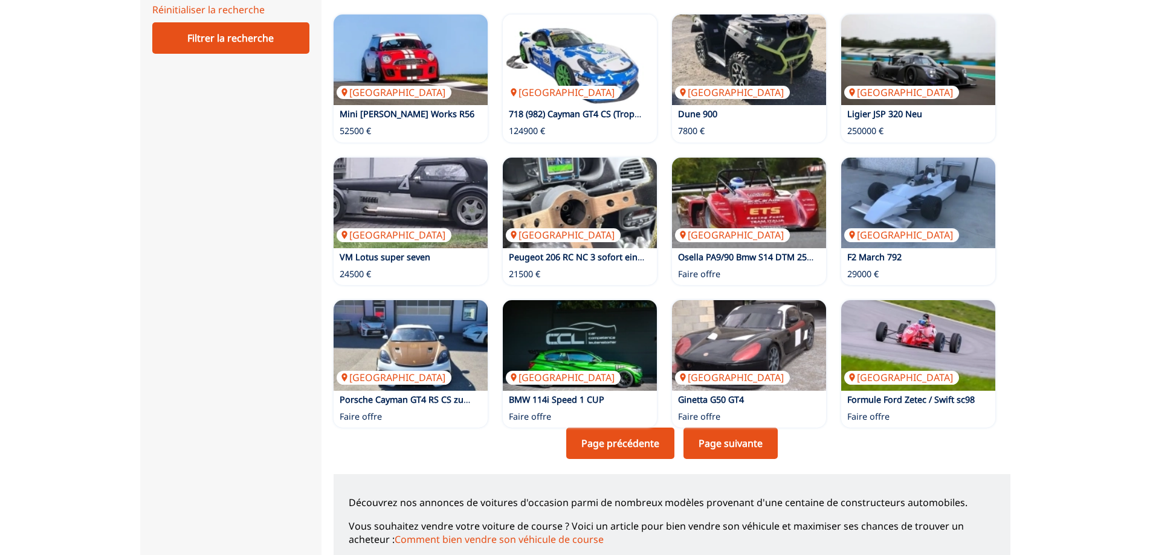
drag, startPoint x: 856, startPoint y: 554, endPoint x: 821, endPoint y: 567, distance: 37.5
drag, startPoint x: 821, startPoint y: 567, endPoint x: 1081, endPoint y: 424, distance: 297.3
click at [758, 450] on link "Page suivante" at bounding box center [731, 443] width 94 height 31
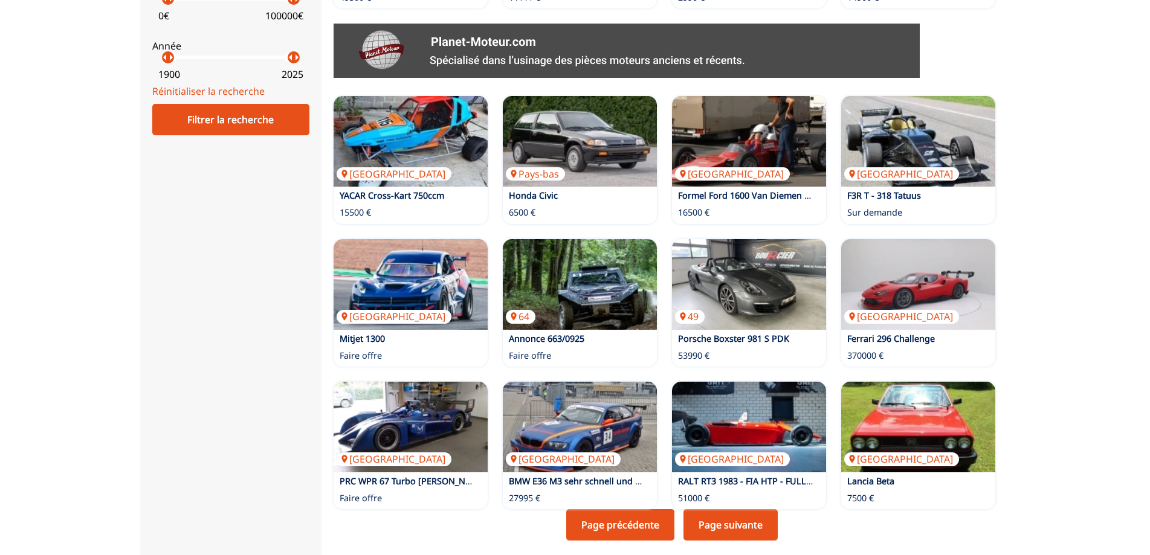
scroll to position [604, 0]
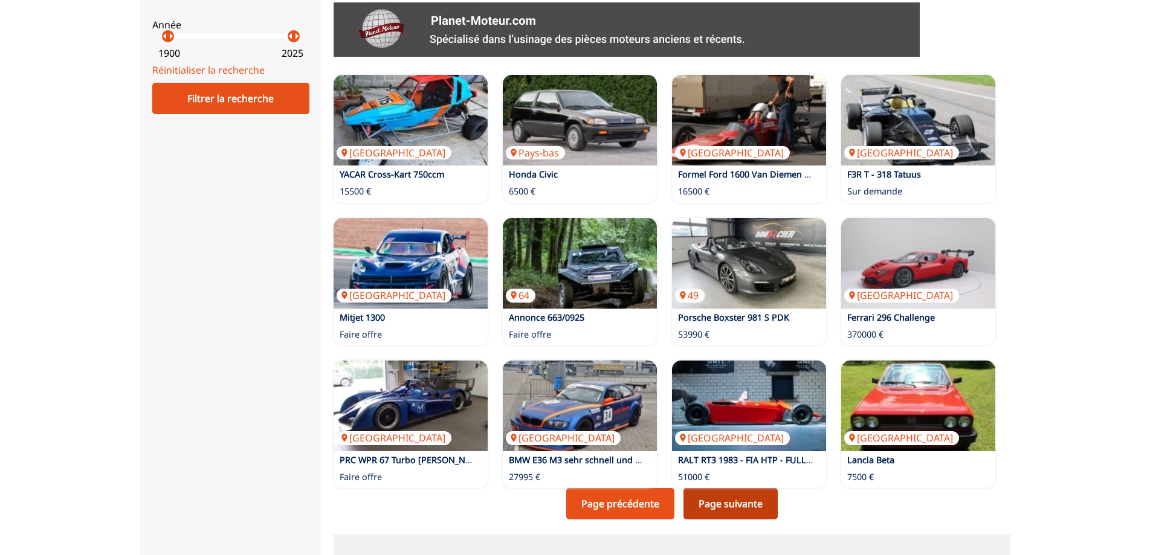
click at [727, 507] on link "Page suivante" at bounding box center [731, 503] width 94 height 31
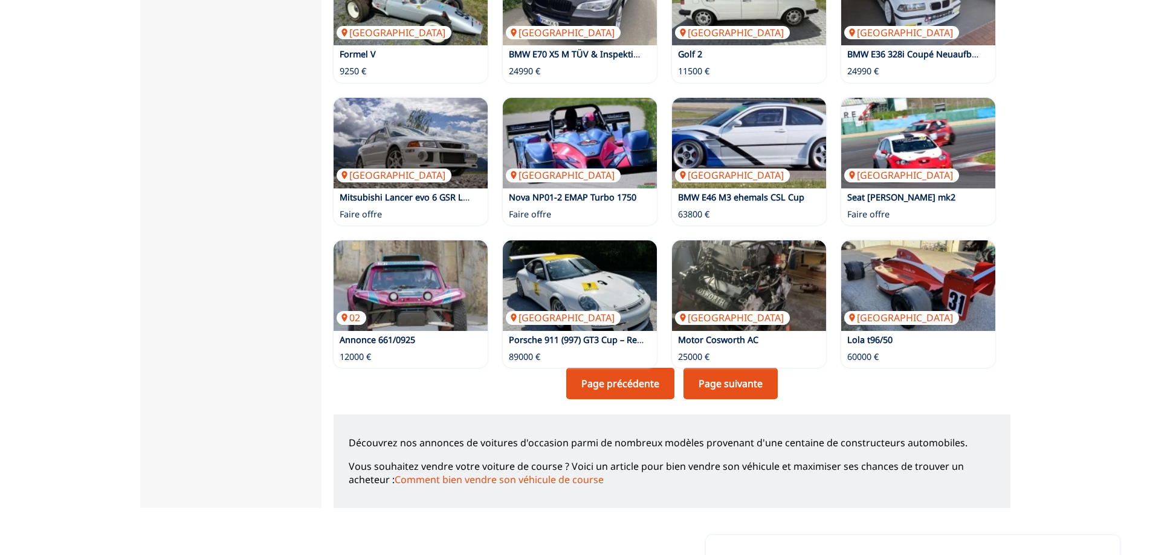
scroll to position [725, 0]
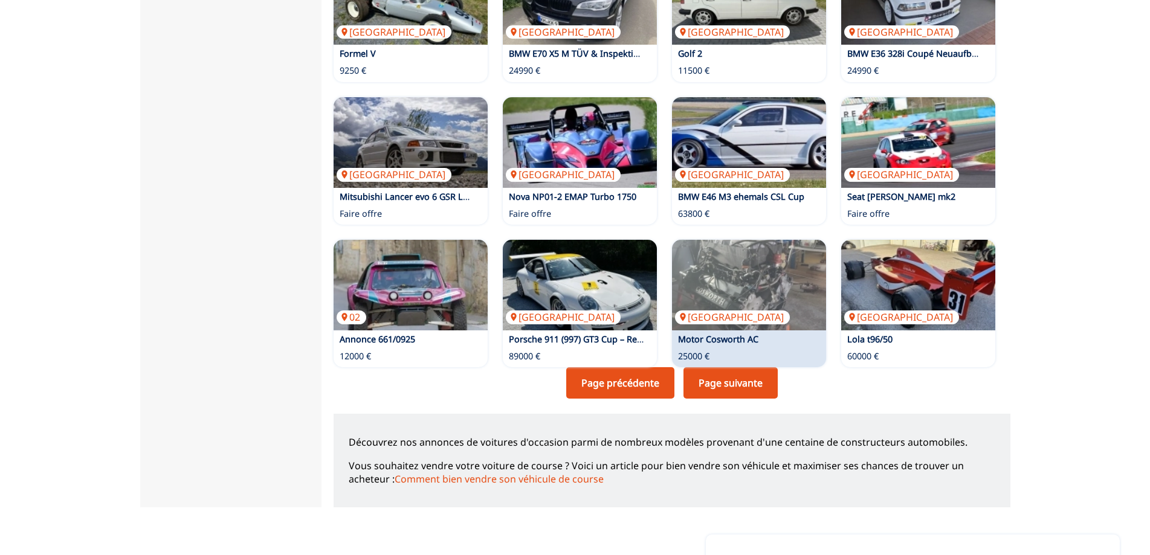
click at [729, 384] on link "Page suivante" at bounding box center [731, 382] width 94 height 31
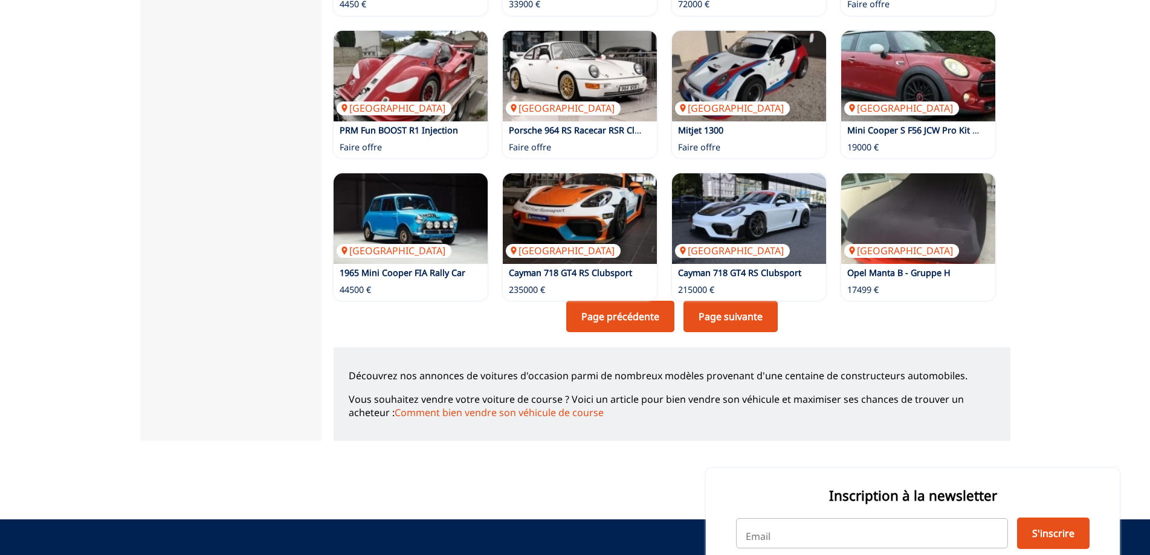
scroll to position [802, 0]
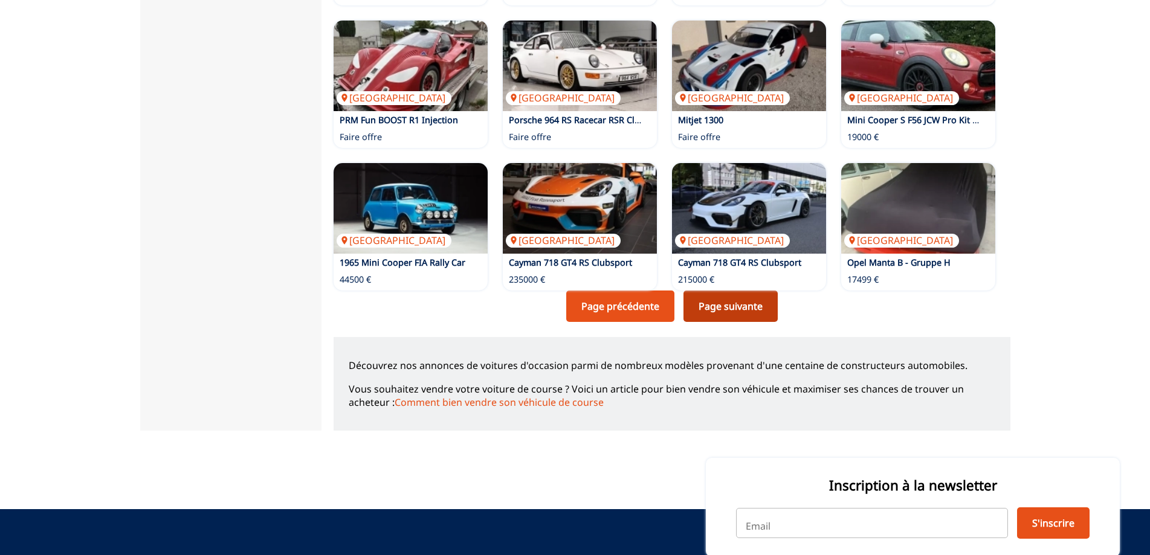
click at [725, 309] on link "Page suivante" at bounding box center [731, 306] width 94 height 31
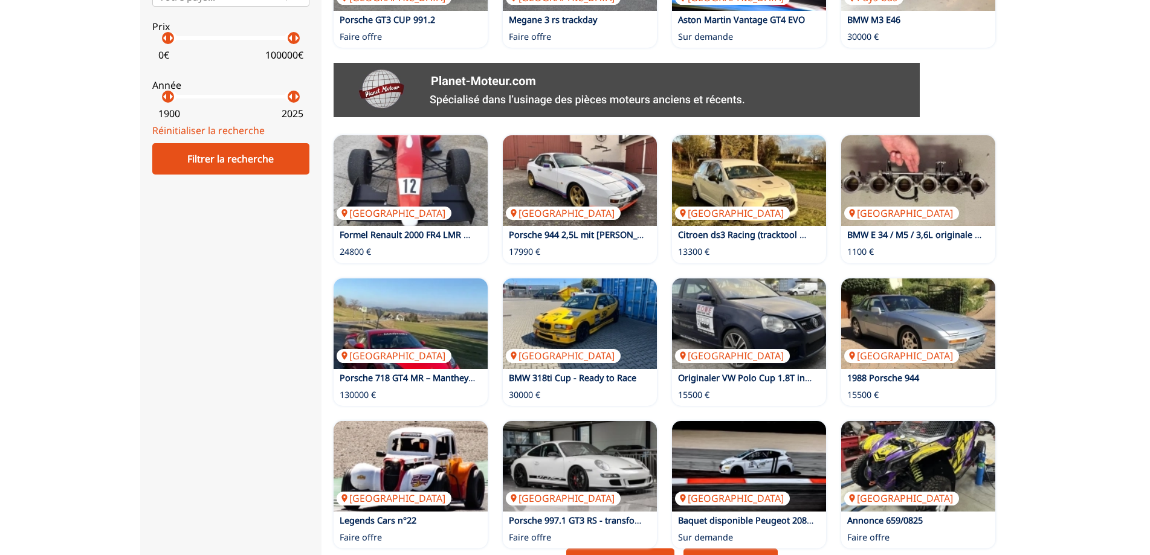
scroll to position [604, 0]
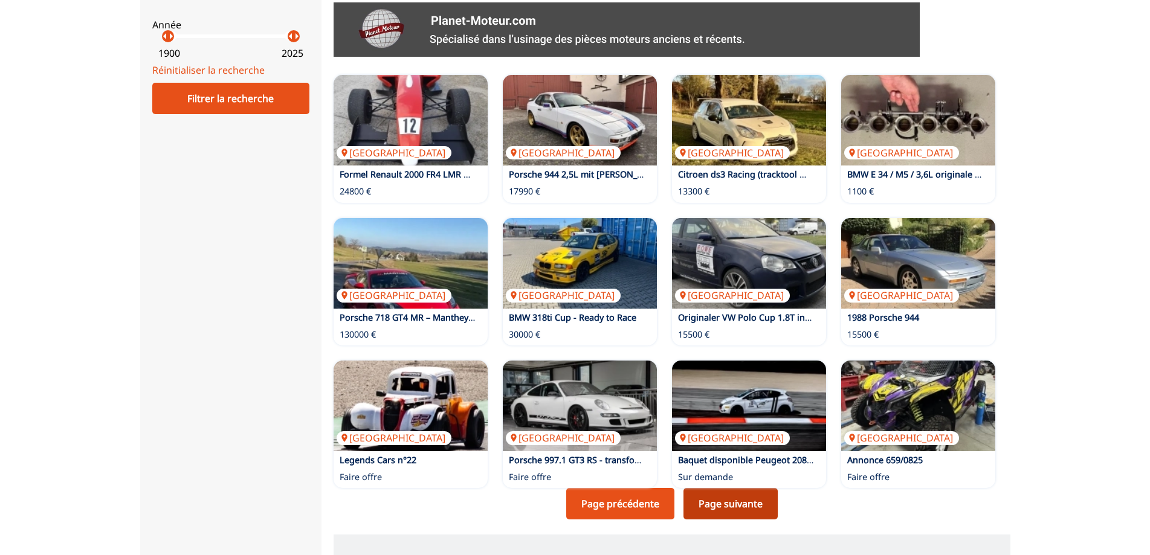
click at [721, 504] on link "Page suivante" at bounding box center [731, 503] width 94 height 31
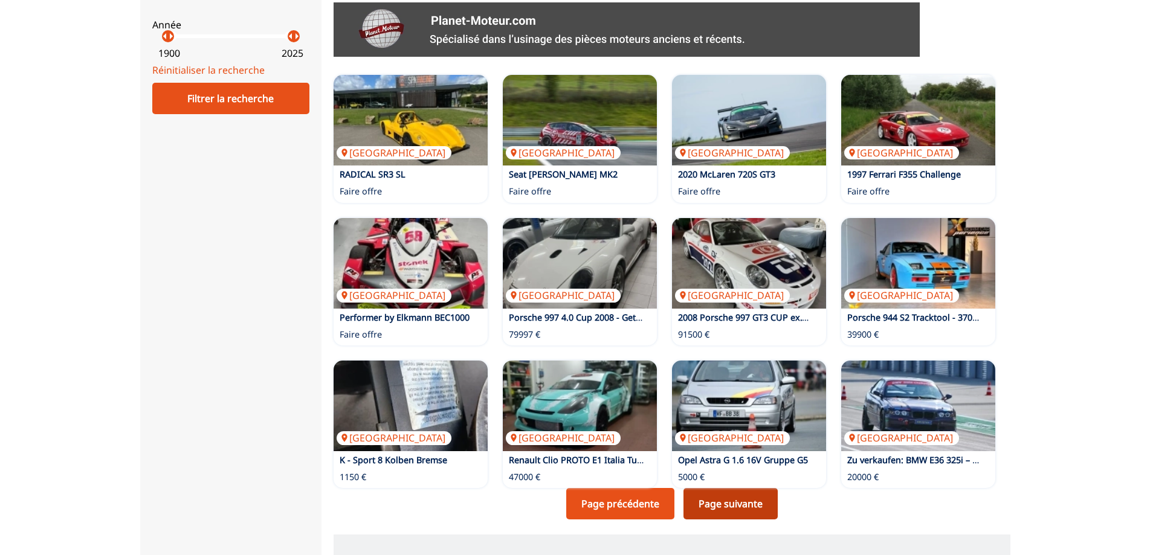
click at [754, 496] on link "Page suivante" at bounding box center [731, 503] width 94 height 31
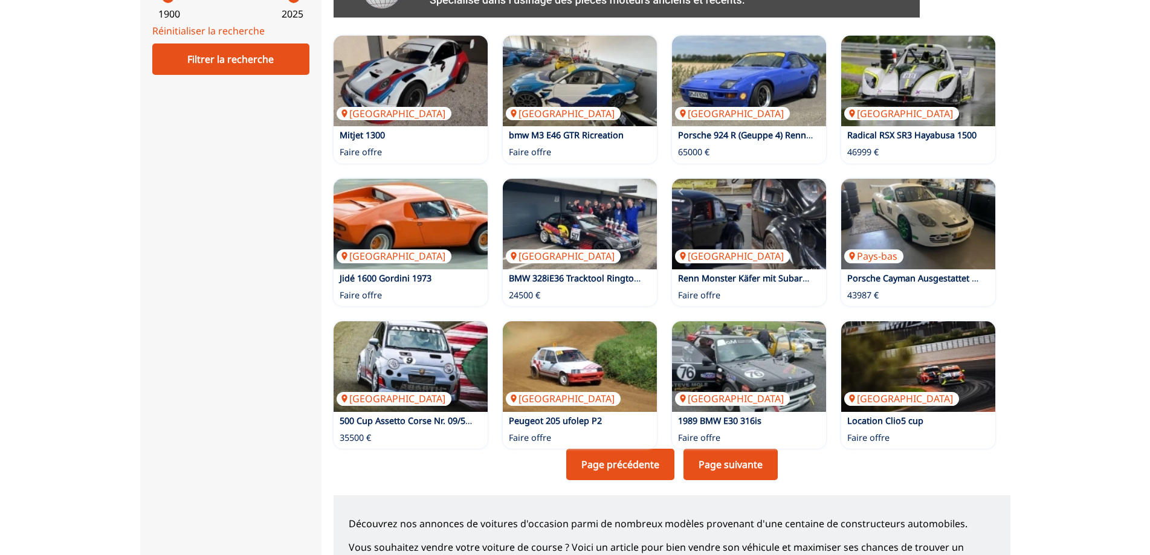
scroll to position [665, 0]
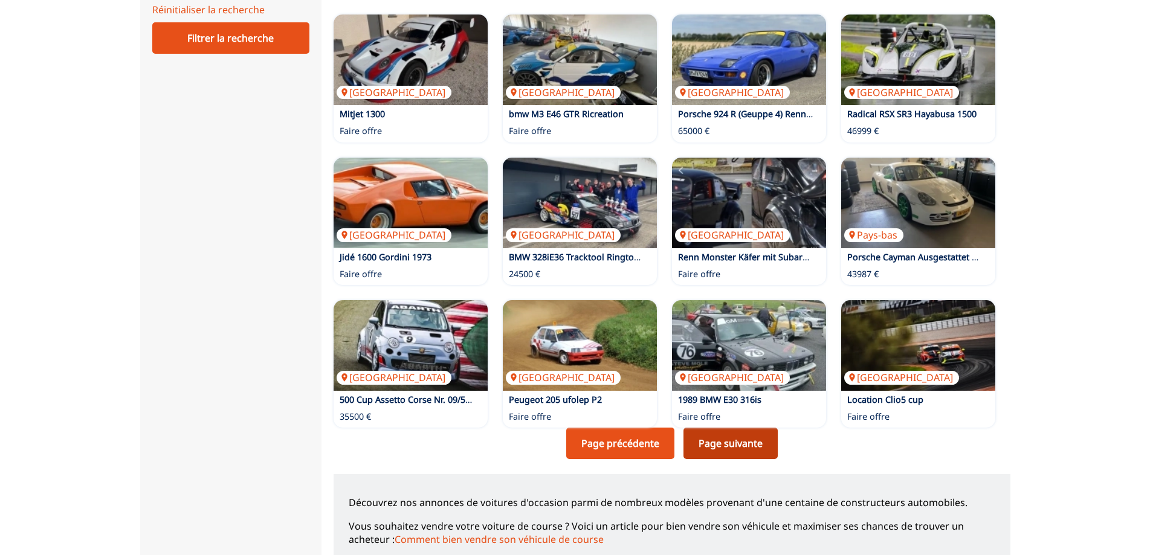
click at [757, 447] on link "Page suivante" at bounding box center [731, 443] width 94 height 31
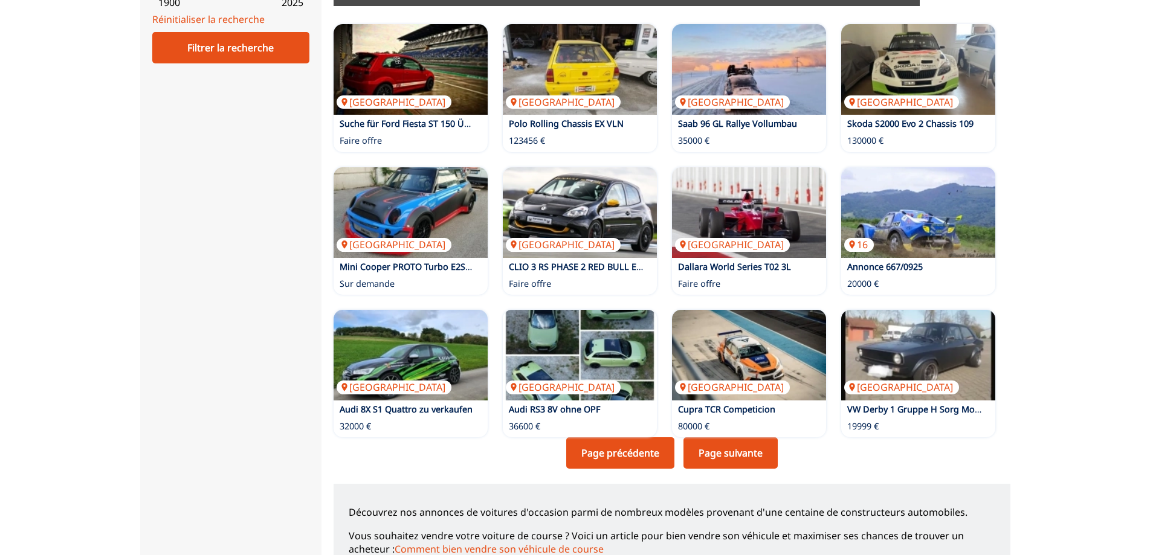
scroll to position [665, 0]
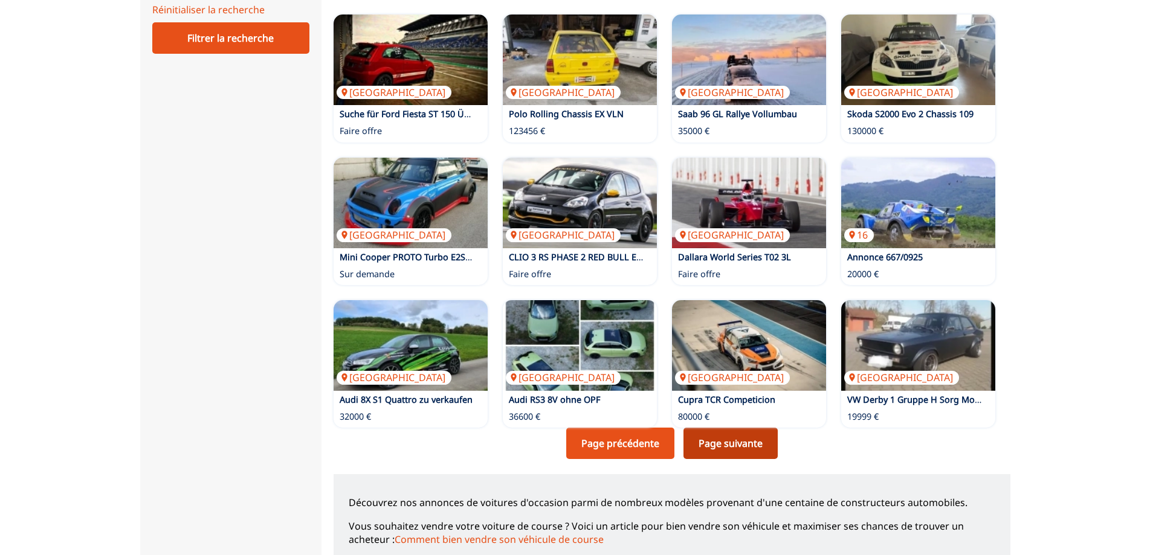
click at [708, 441] on link "Page suivante" at bounding box center [731, 443] width 94 height 31
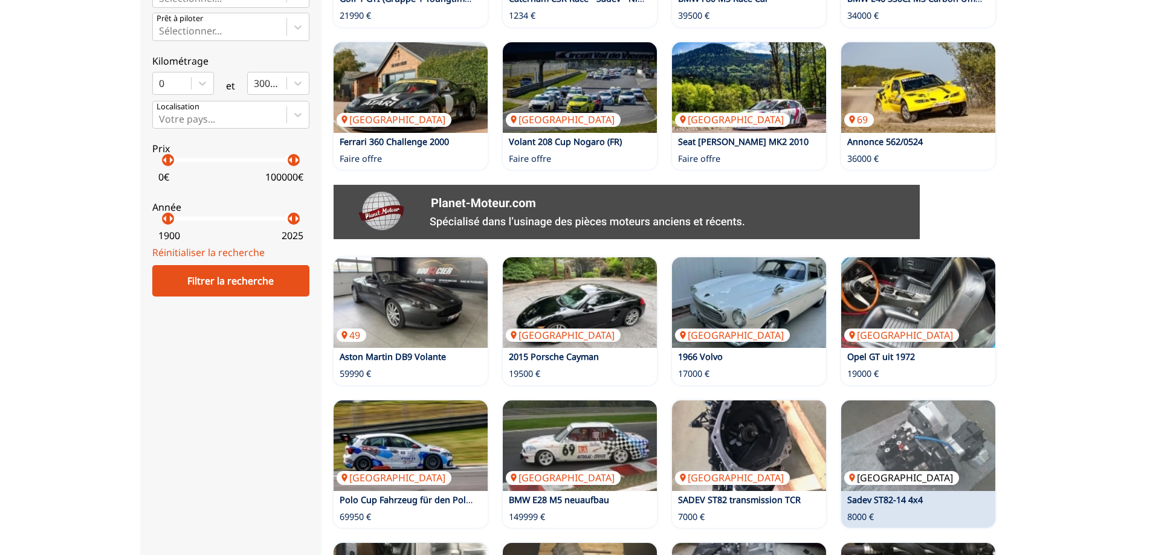
scroll to position [483, 0]
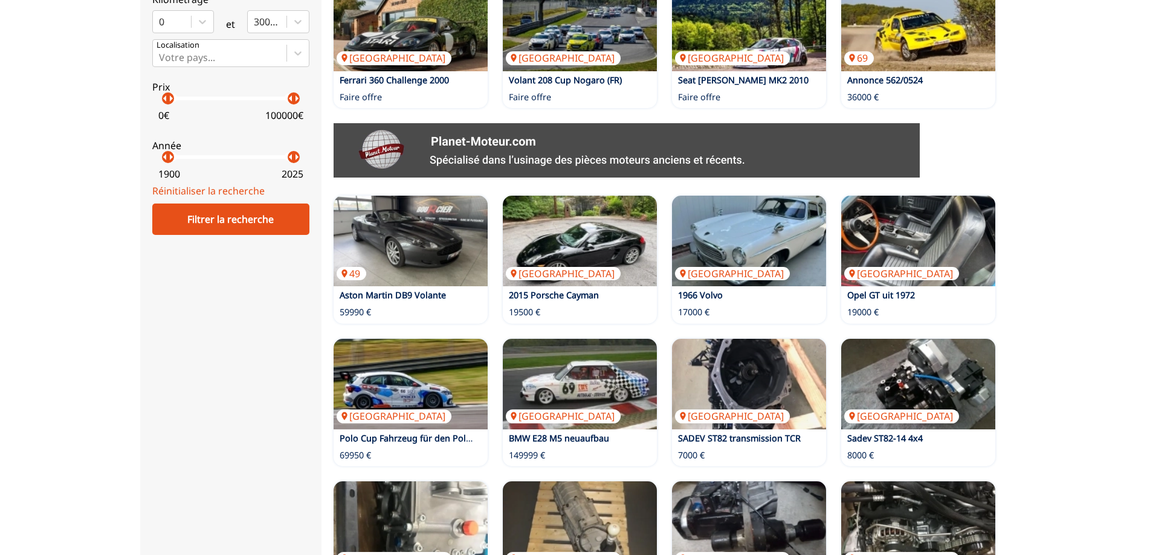
drag, startPoint x: 684, startPoint y: 312, endPoint x: 1087, endPoint y: 228, distance: 412.4
click at [1087, 228] on div "Accueil Voiture de course close Circuit Endurance Sprint Dragsters Drift Montag…" at bounding box center [575, 172] width 1150 height 1156
click at [1105, 306] on div "Accueil Voiture de course close Circuit Endurance Sprint Dragsters Drift Montag…" at bounding box center [575, 172] width 1150 height 1156
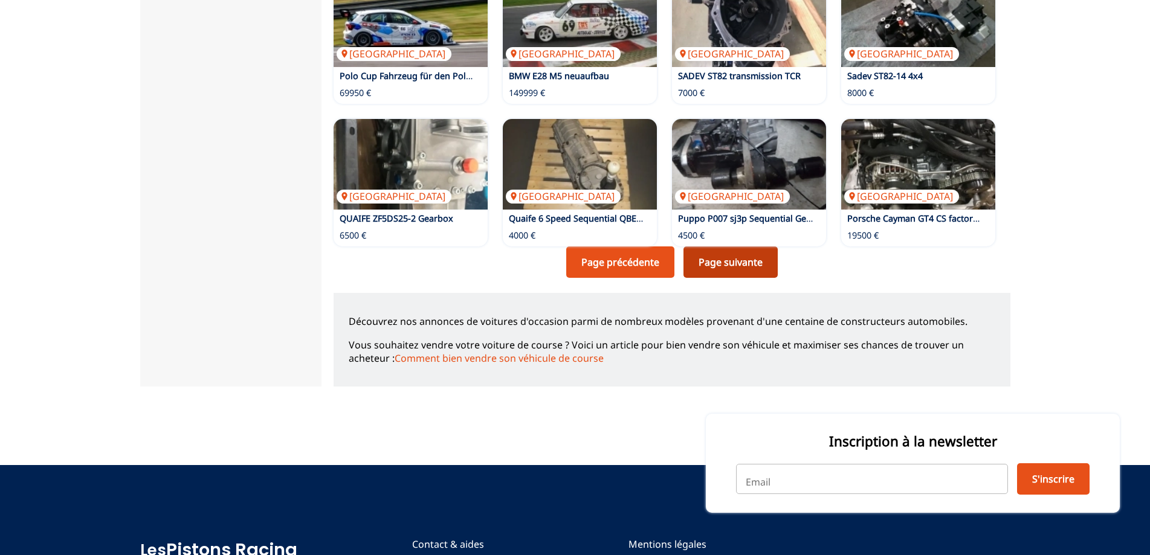
click at [746, 256] on link "Page suivante" at bounding box center [731, 262] width 94 height 31
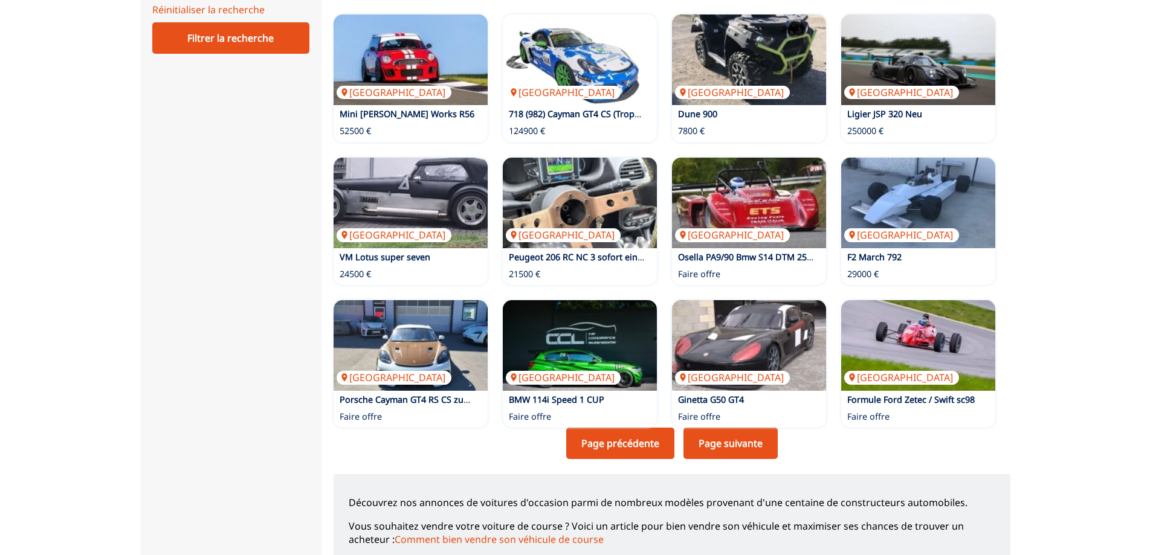
scroll to position [604, 0]
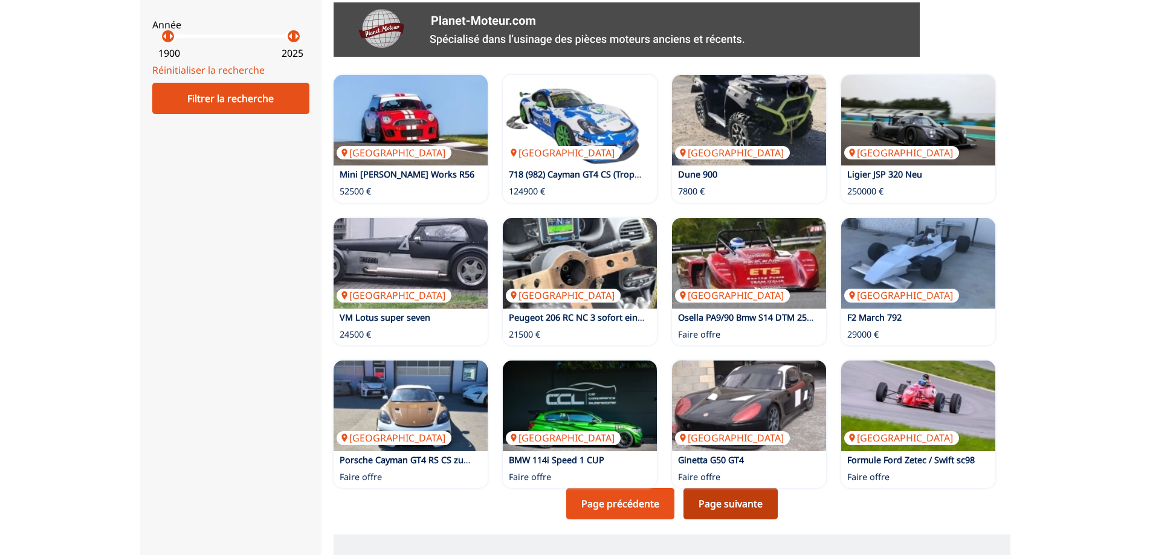
click at [745, 502] on link "Page suivante" at bounding box center [731, 503] width 94 height 31
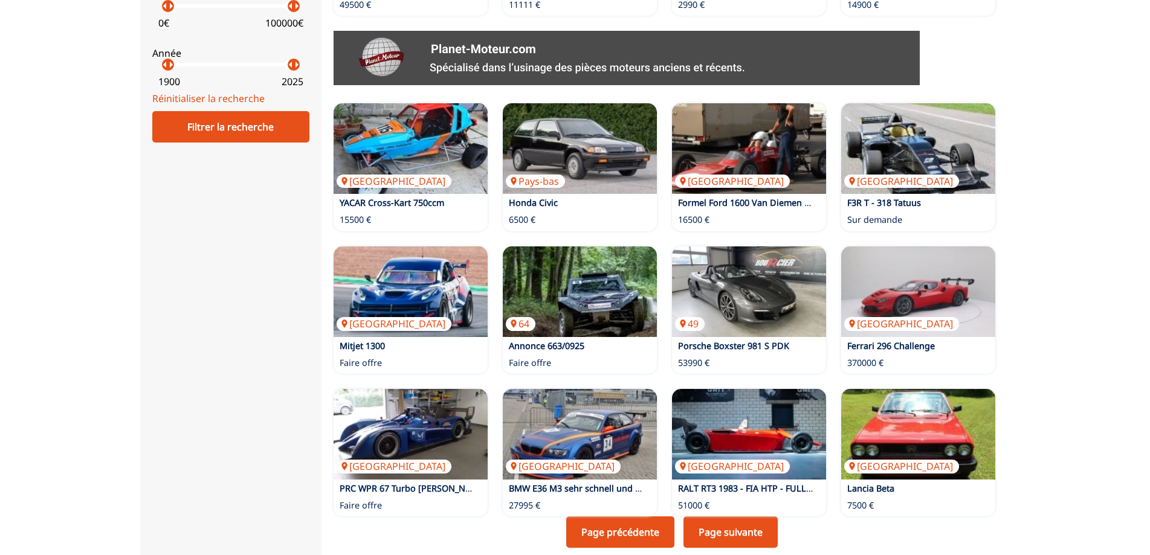
scroll to position [604, 0]
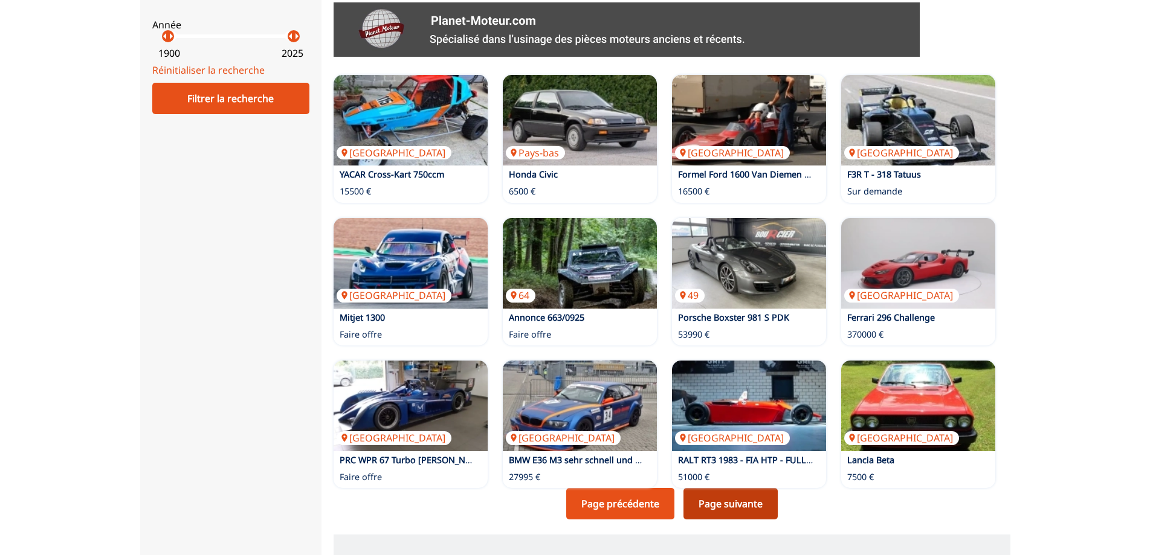
click at [750, 501] on link "Page suivante" at bounding box center [731, 503] width 94 height 31
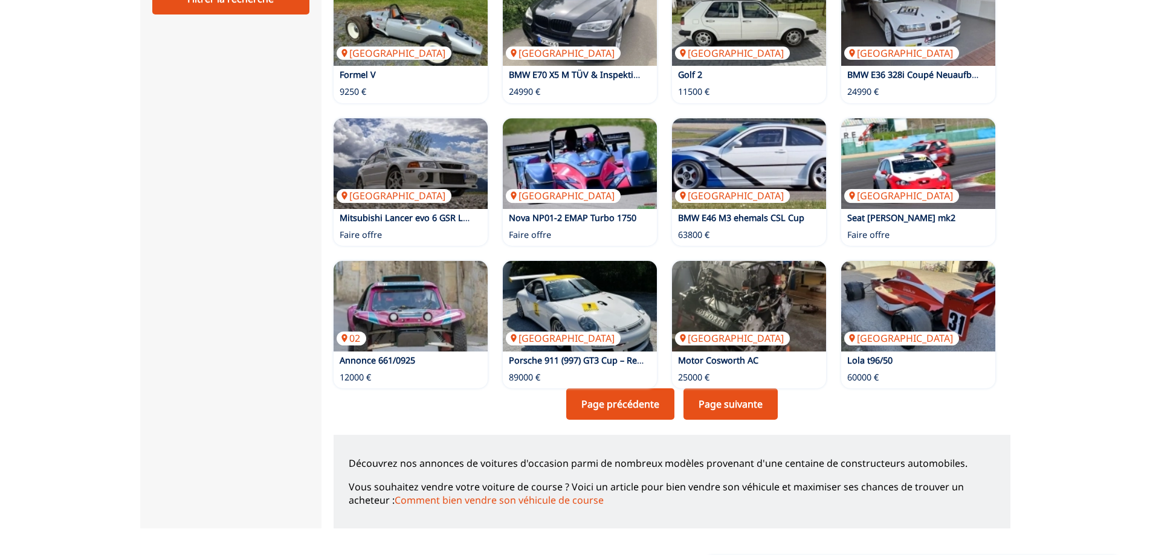
scroll to position [725, 0]
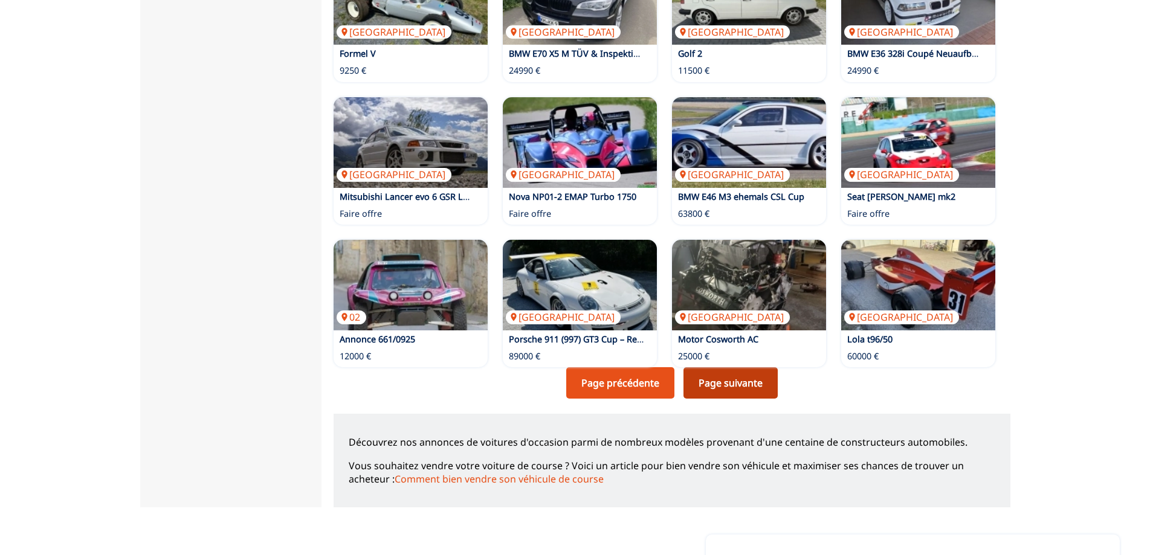
click at [771, 390] on link "Page suivante" at bounding box center [731, 382] width 94 height 31
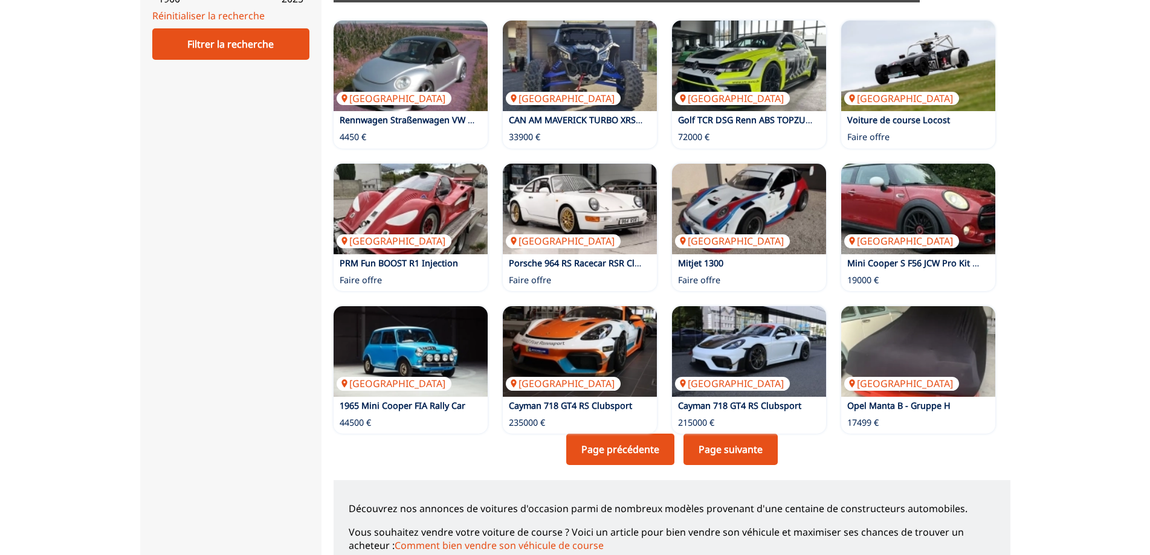
scroll to position [665, 0]
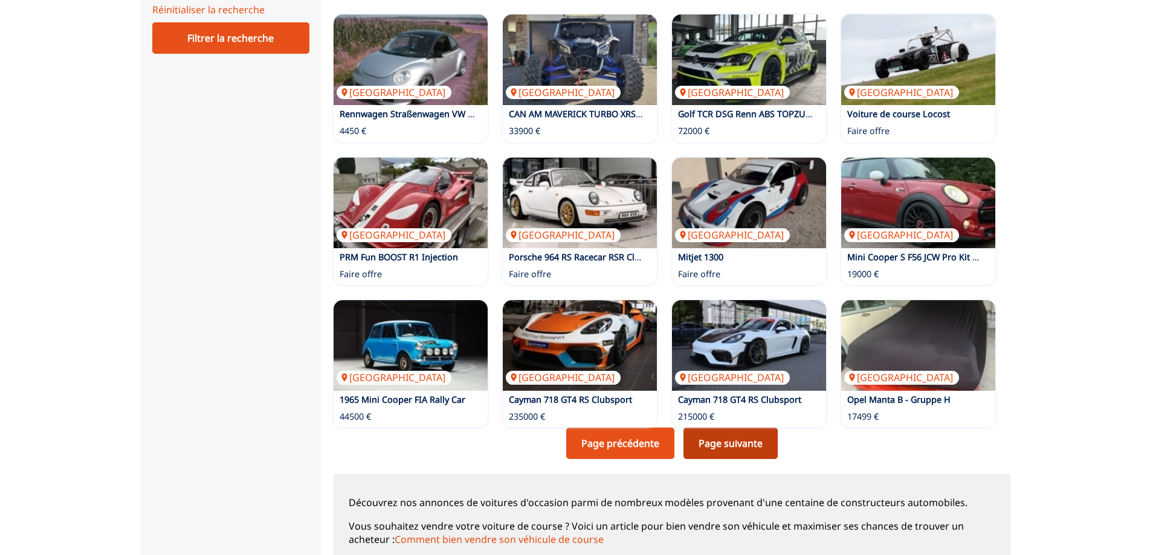
click at [740, 443] on link "Page suivante" at bounding box center [731, 443] width 94 height 31
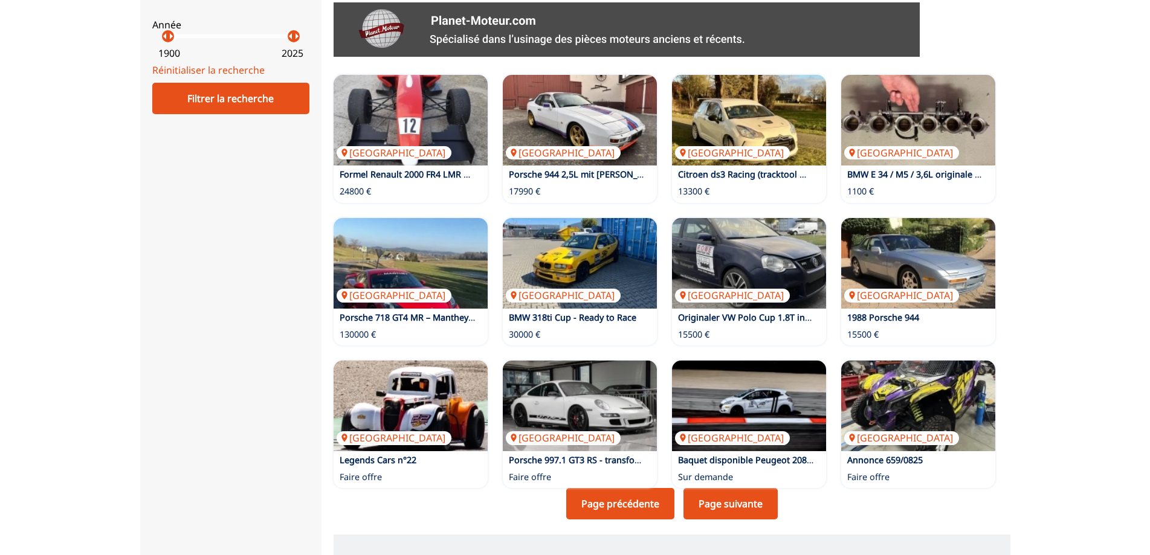
scroll to position [665, 0]
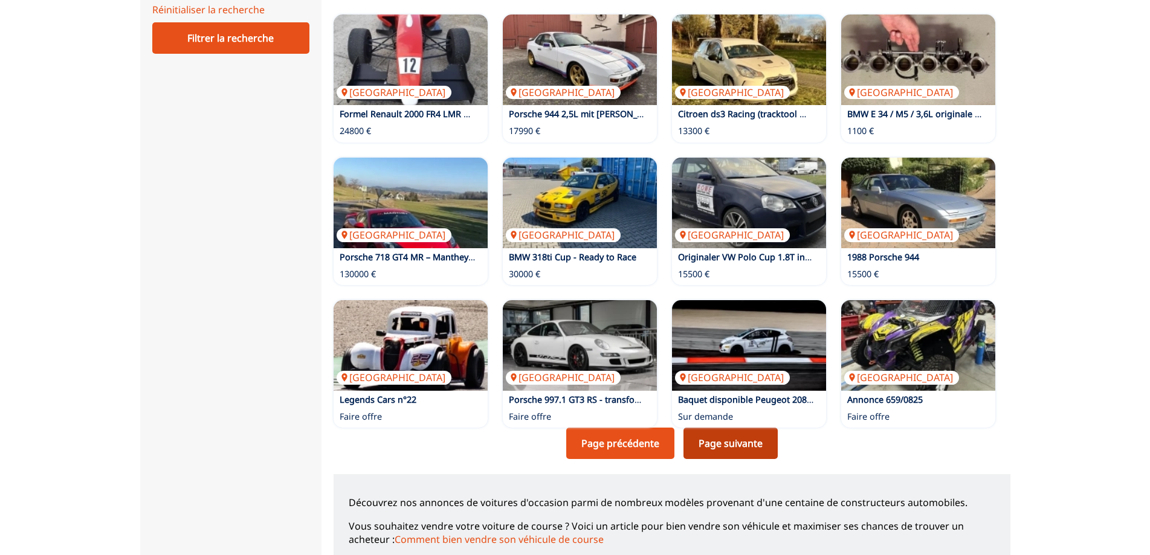
click at [757, 448] on link "Page suivante" at bounding box center [731, 443] width 94 height 31
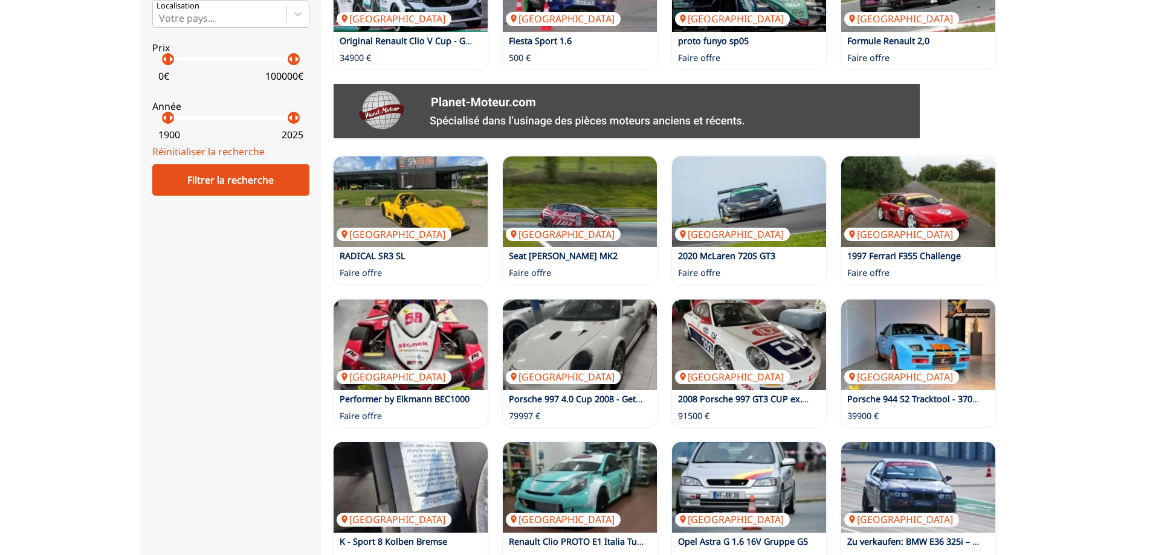
scroll to position [544, 0]
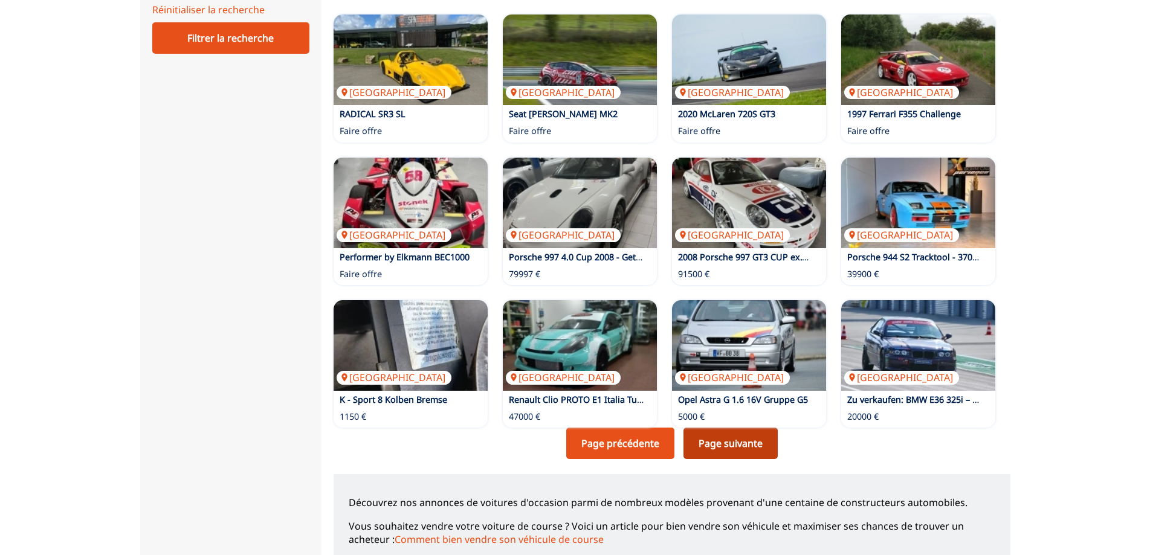
click at [753, 447] on link "Page suivante" at bounding box center [731, 443] width 94 height 31
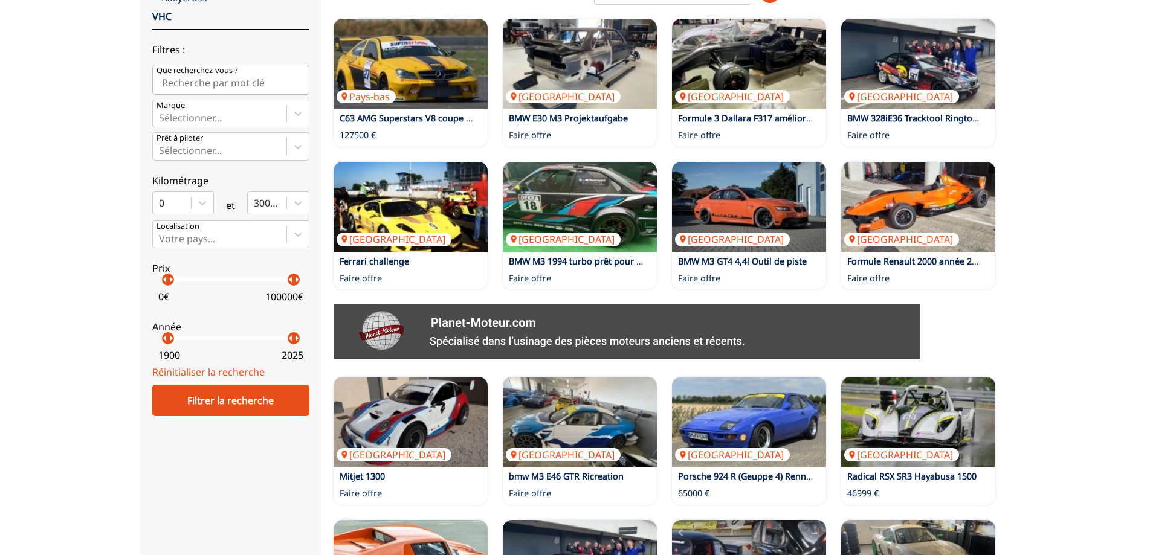
scroll to position [725, 0]
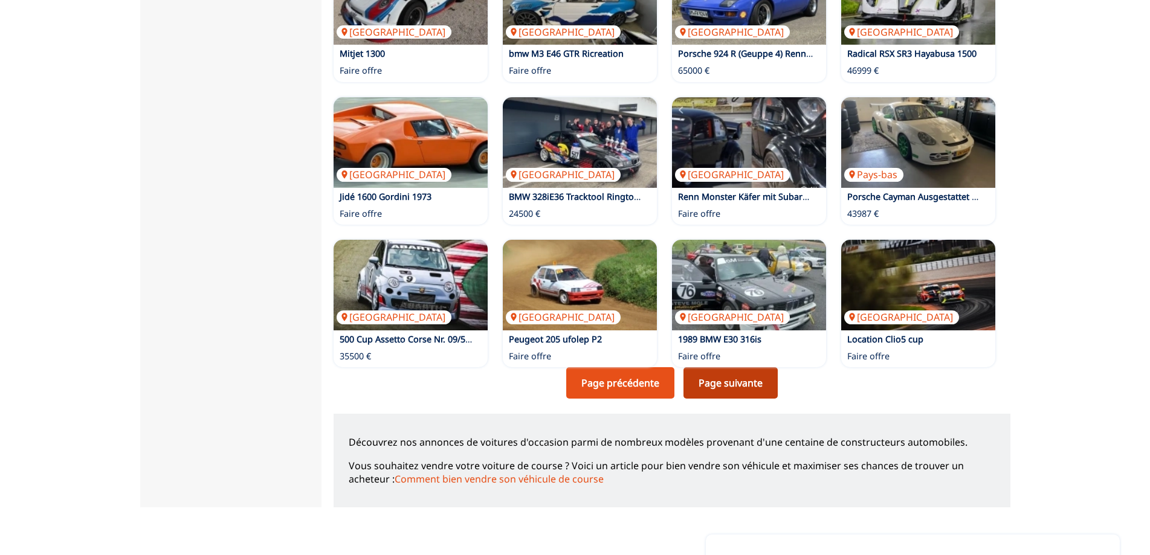
click at [711, 377] on link "Page suivante" at bounding box center [731, 382] width 94 height 31
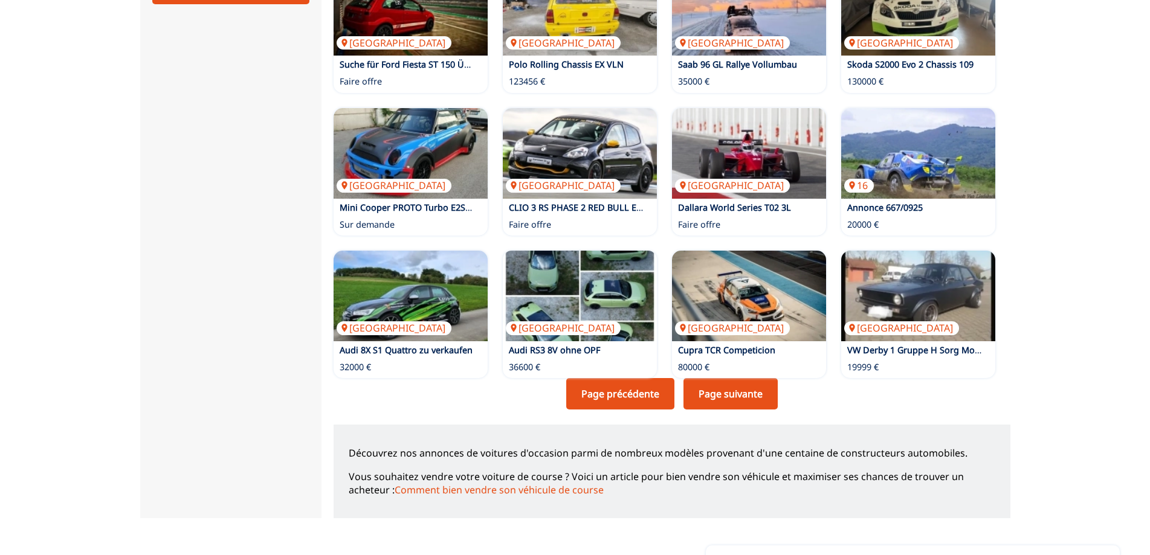
scroll to position [725, 0]
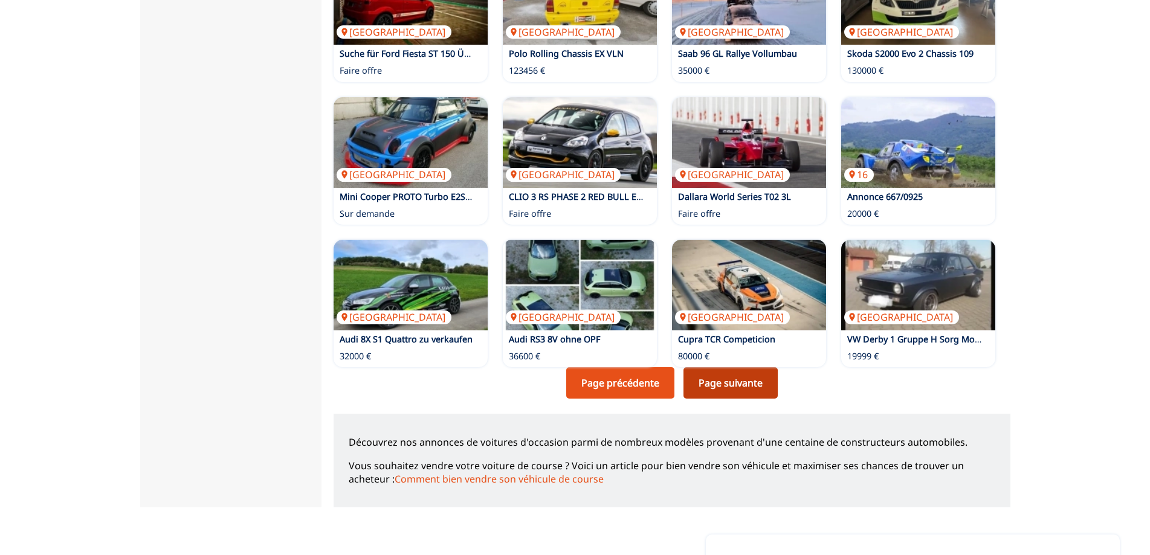
click at [737, 390] on link "Page suivante" at bounding box center [731, 382] width 94 height 31
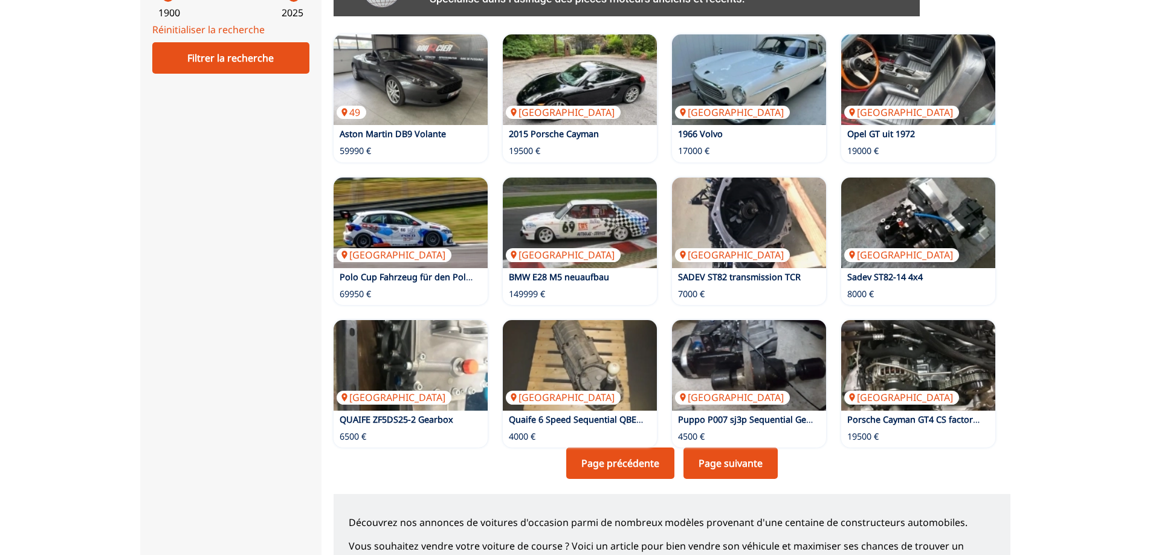
scroll to position [665, 0]
